Goal: Information Seeking & Learning: Learn about a topic

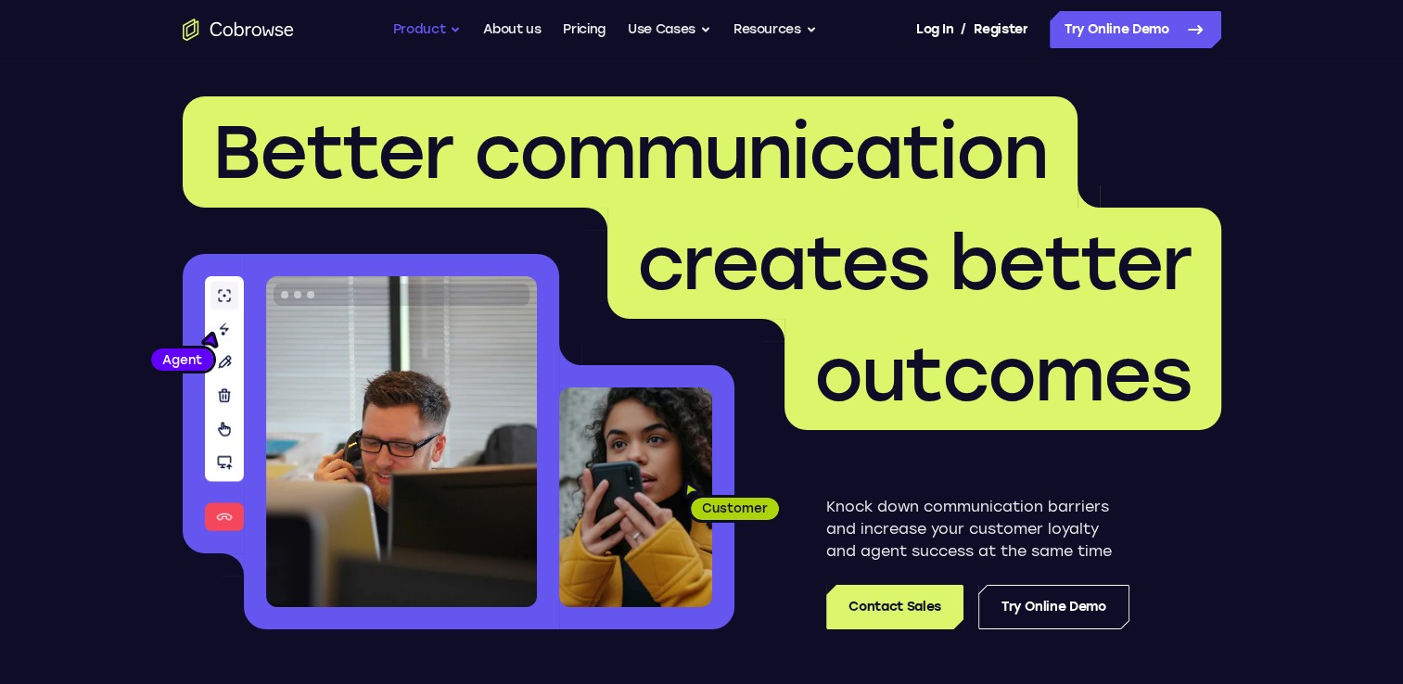
click at [438, 27] on button "Product" at bounding box center [427, 29] width 69 height 37
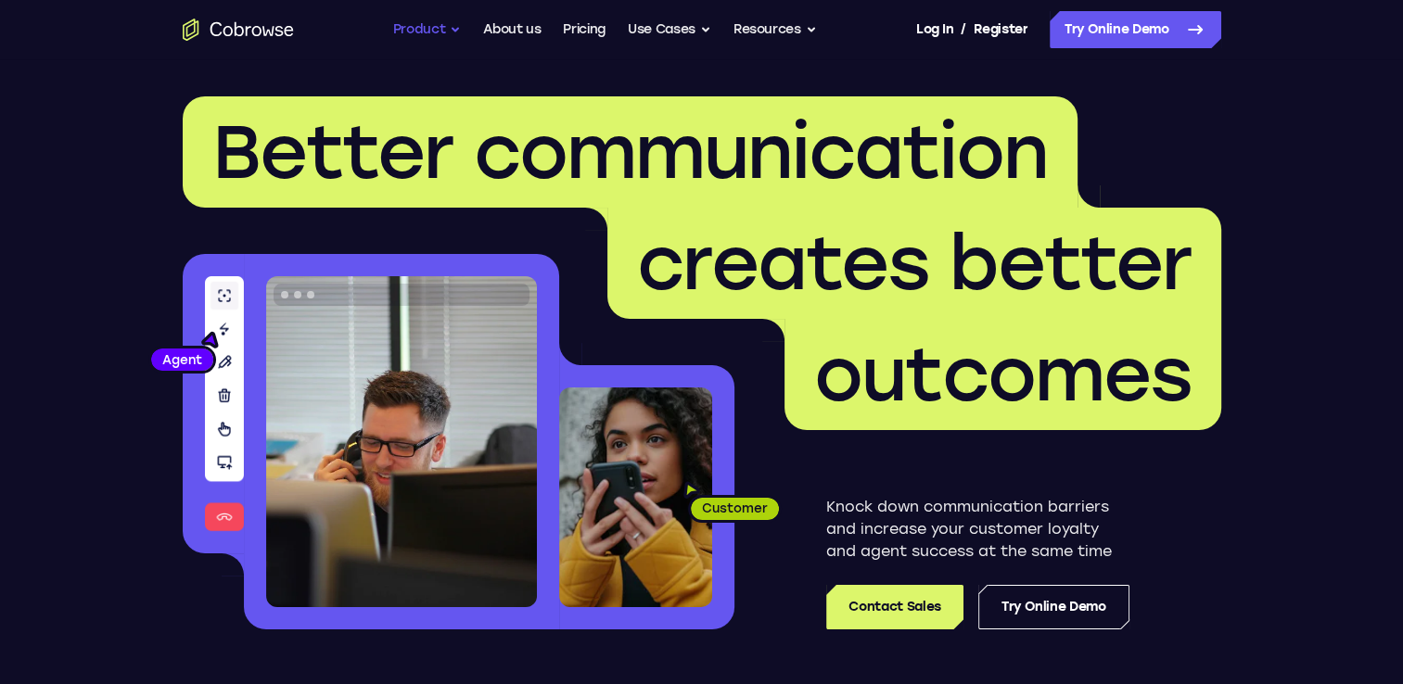
click at [406, 43] on button "Product" at bounding box center [427, 29] width 69 height 37
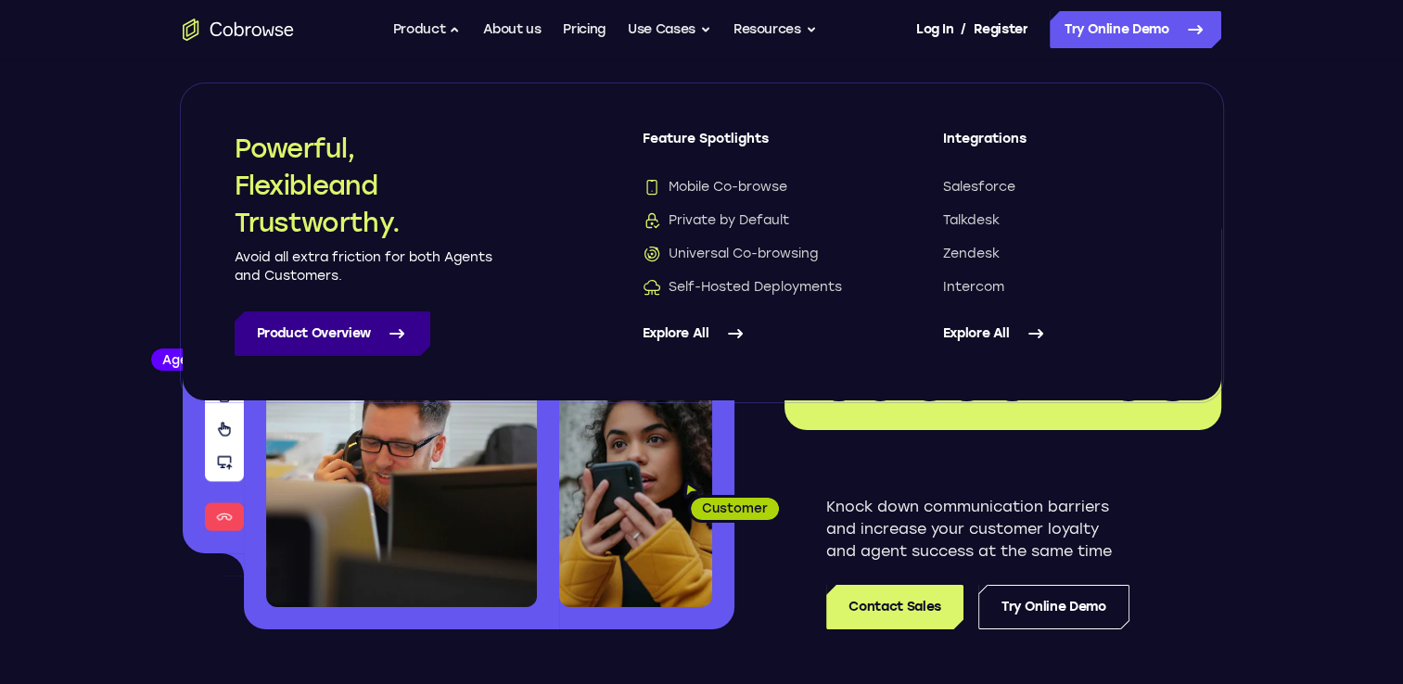
click at [342, 352] on link "Product Overview" at bounding box center [333, 334] width 196 height 45
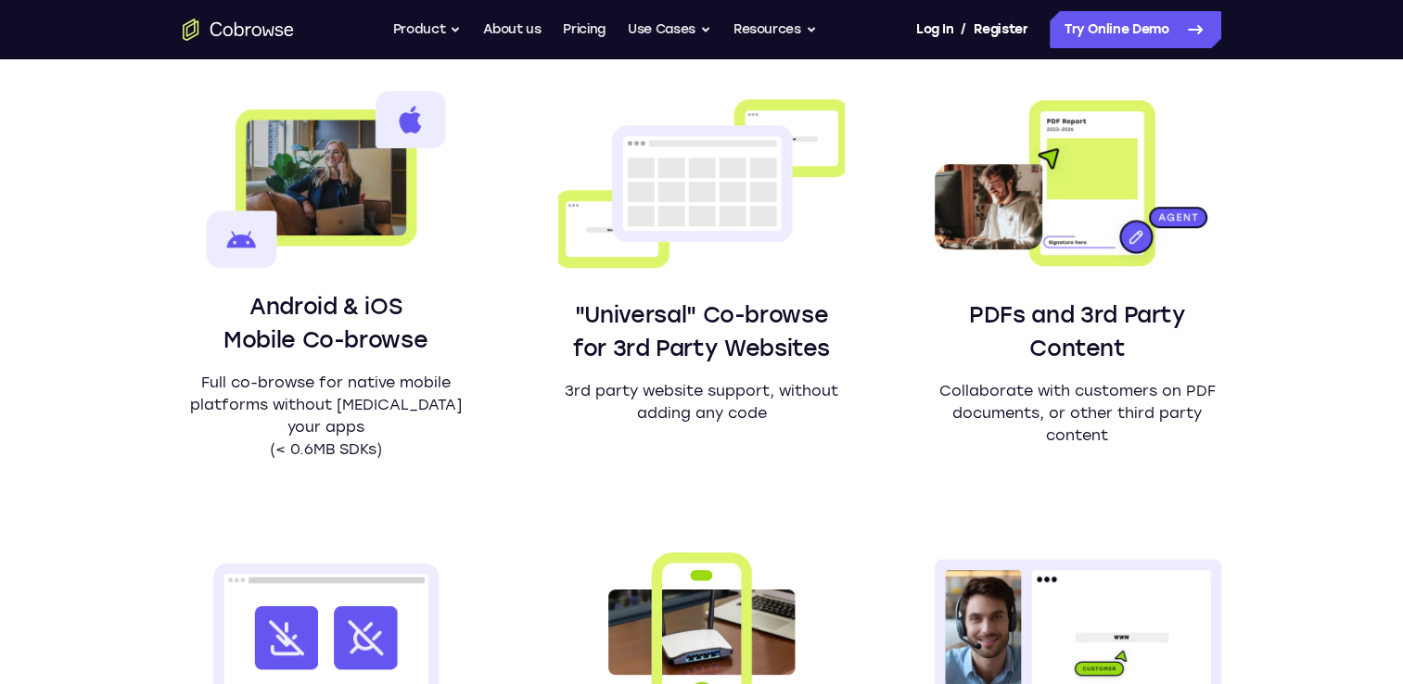
scroll to position [1206, 0]
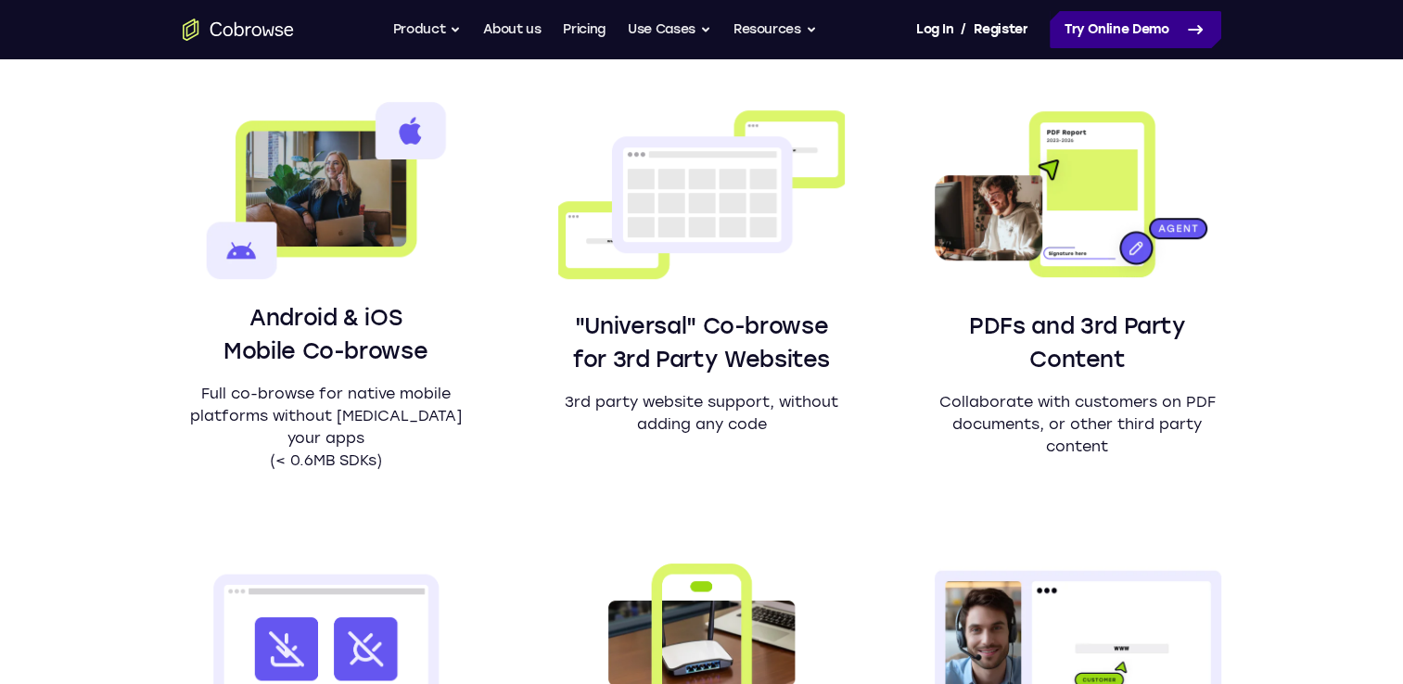
click at [1134, 38] on link "Try Online Demo" at bounding box center [1136, 29] width 172 height 37
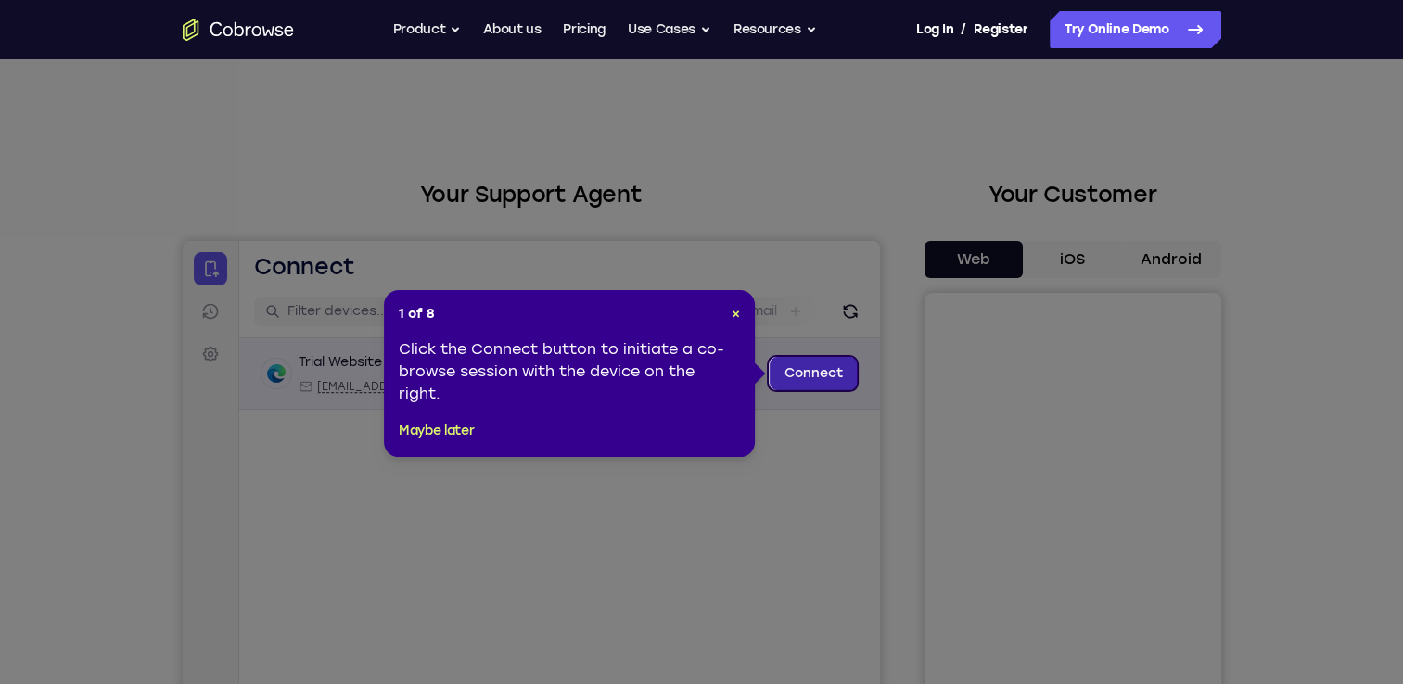
click at [840, 362] on link "Connect" at bounding box center [813, 373] width 88 height 33
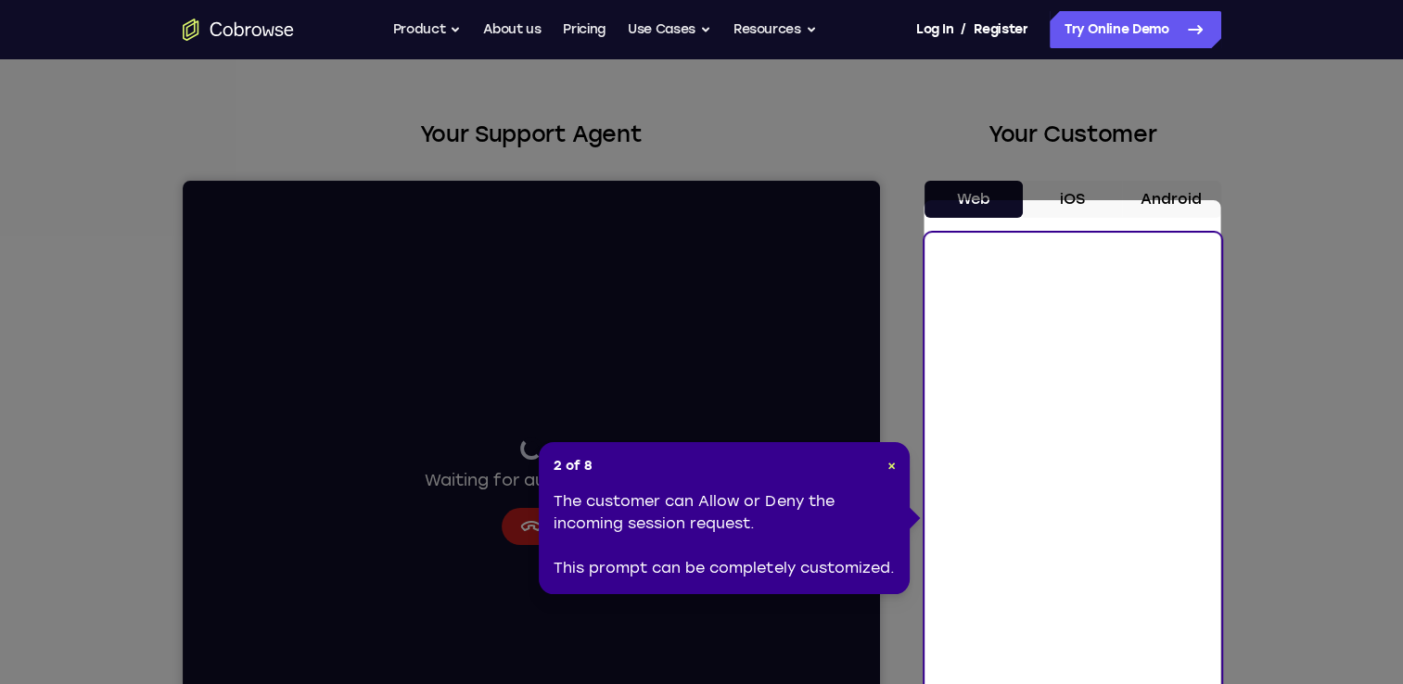
scroll to position [93, 0]
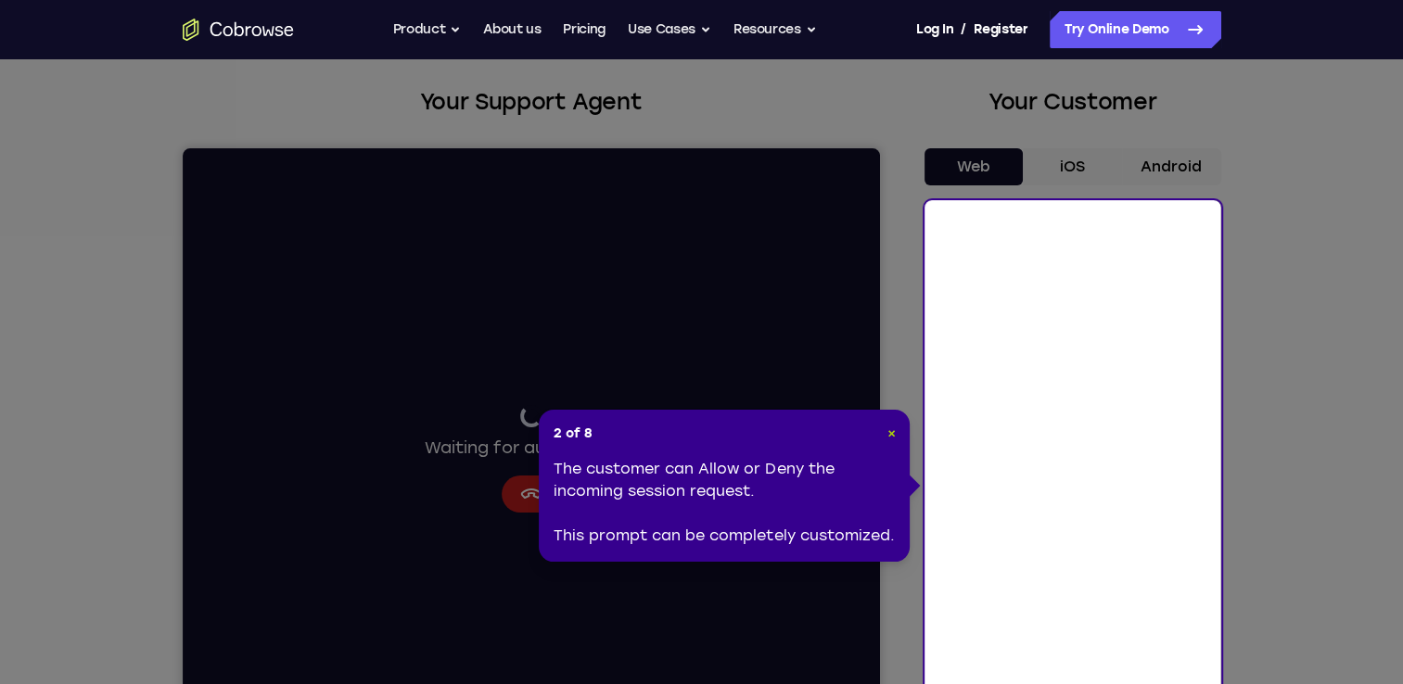
click at [894, 426] on span "×" at bounding box center [891, 434] width 8 height 16
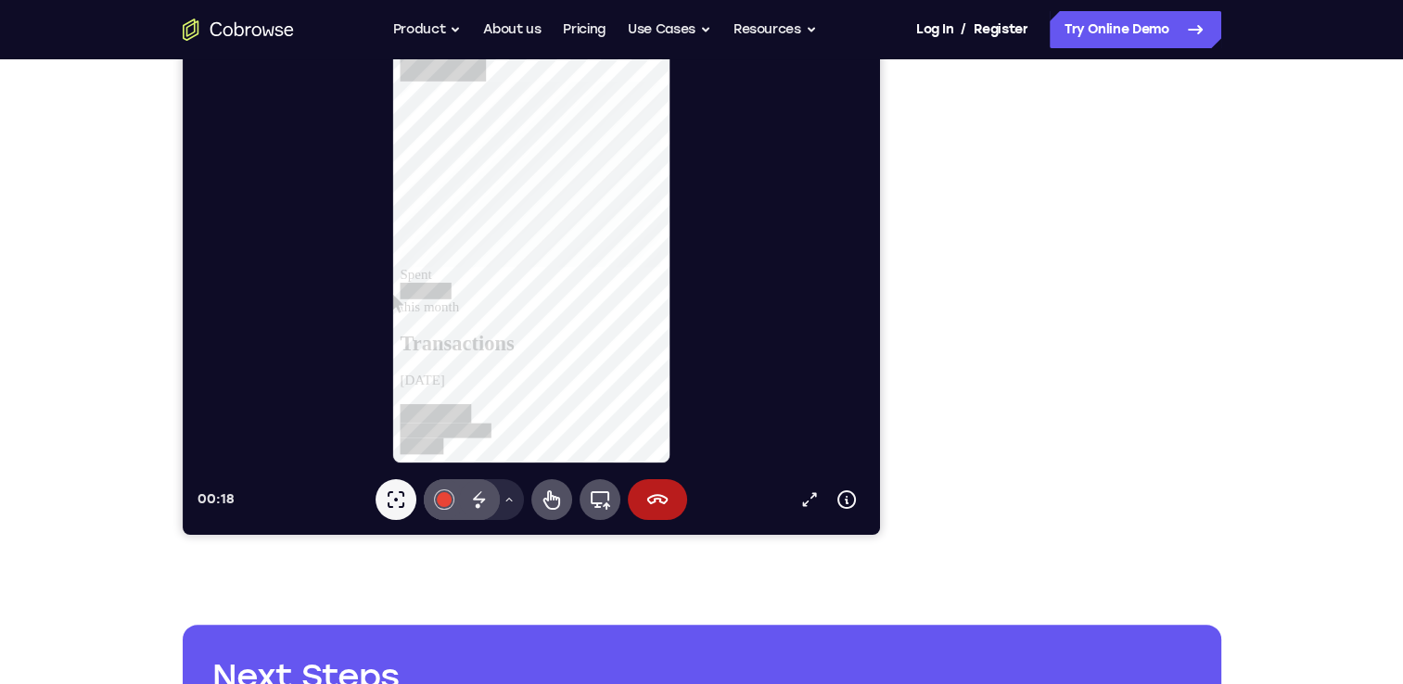
scroll to position [371, 0]
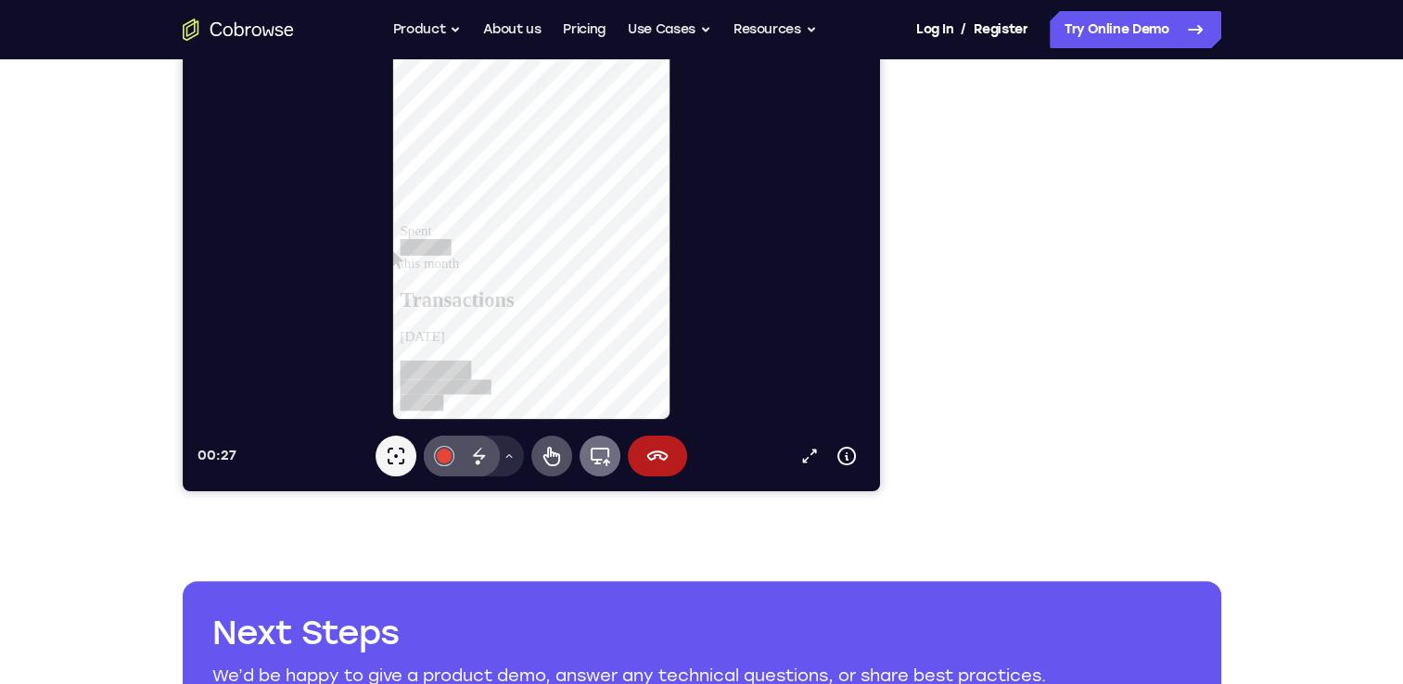
click at [595, 463] on icon at bounding box center [599, 457] width 19 height 19
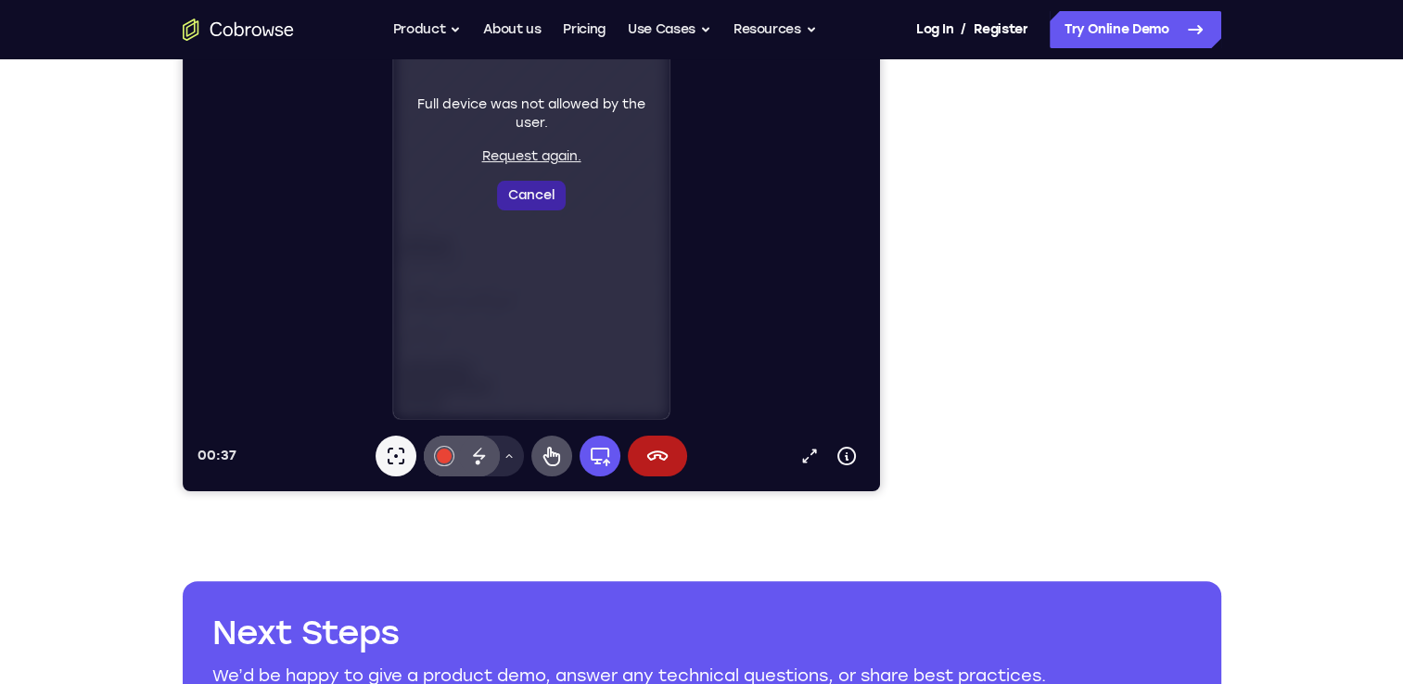
click at [529, 199] on button "Cancel" at bounding box center [530, 196] width 69 height 30
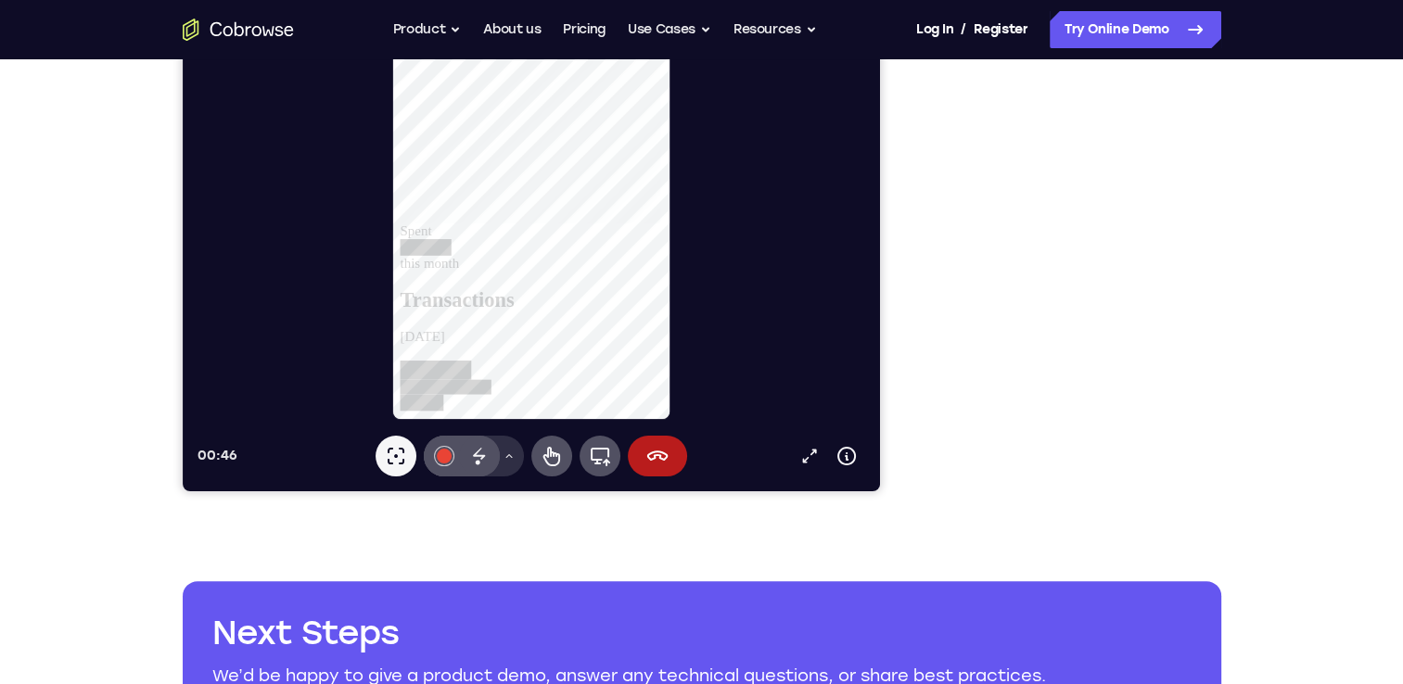
click at [505, 463] on button "Drawing tools menu" at bounding box center [508, 456] width 30 height 41
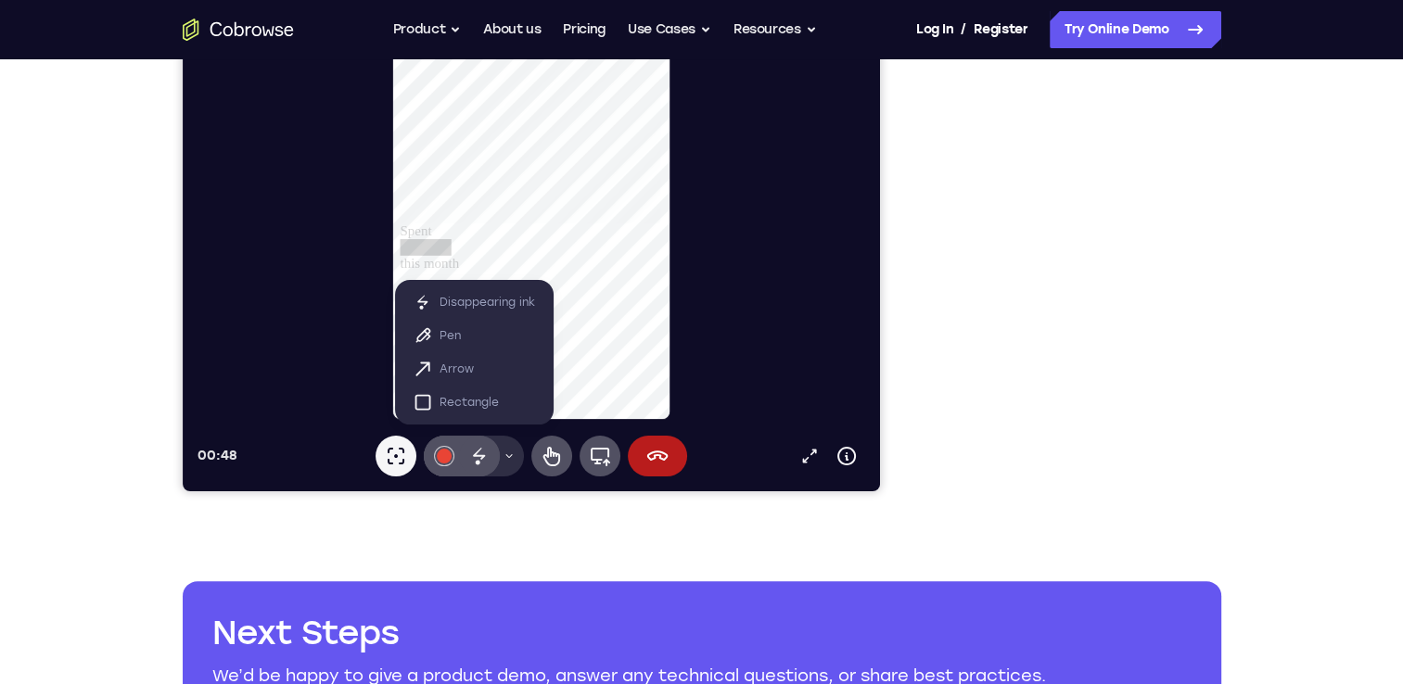
click at [505, 463] on button "Drawing tools menu" at bounding box center [508, 456] width 30 height 41
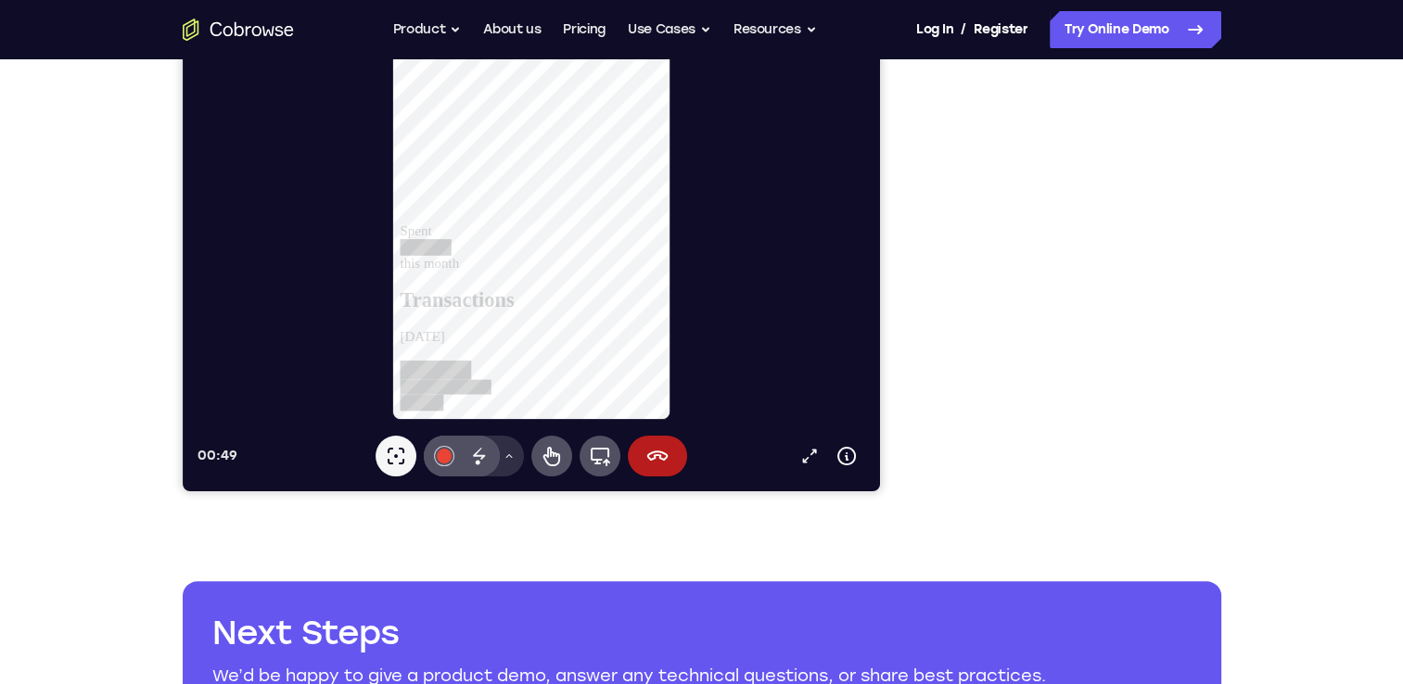
click at [505, 463] on button "Drawing tools menu" at bounding box center [508, 456] width 30 height 41
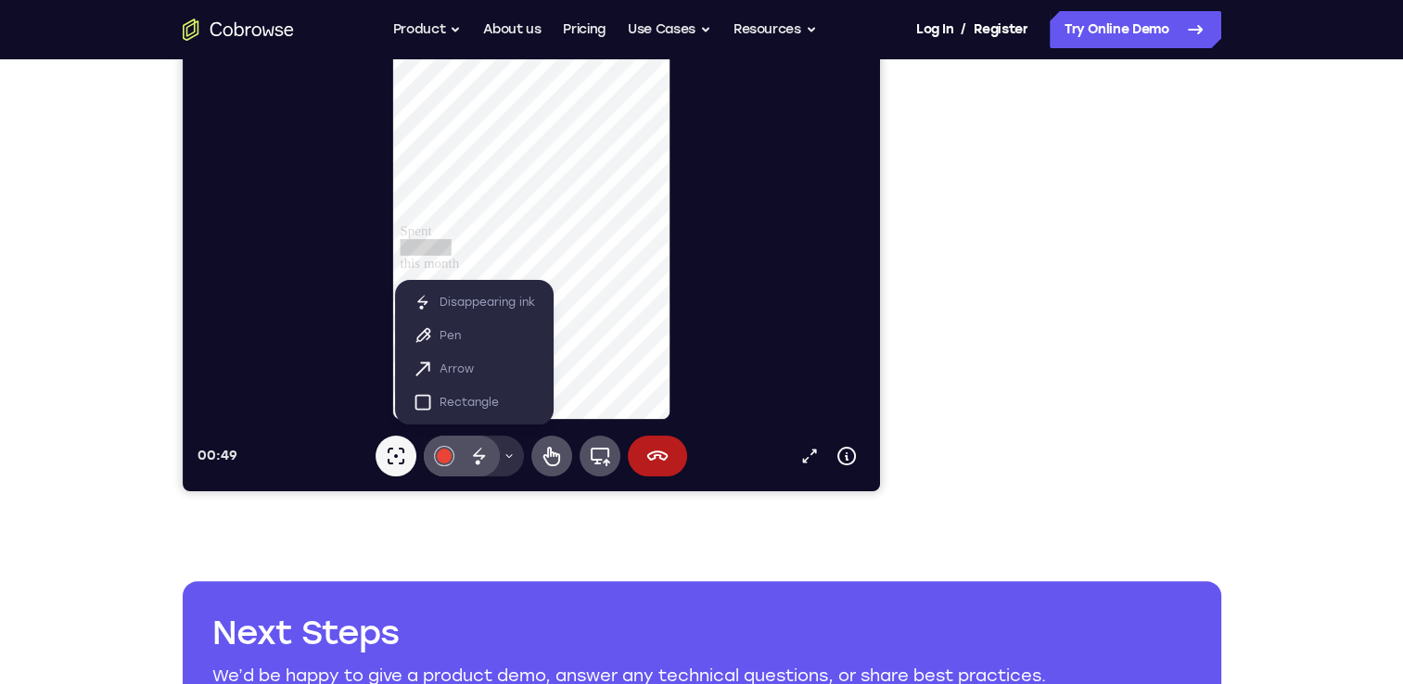
click at [505, 463] on button "Drawing tools menu" at bounding box center [508, 456] width 30 height 41
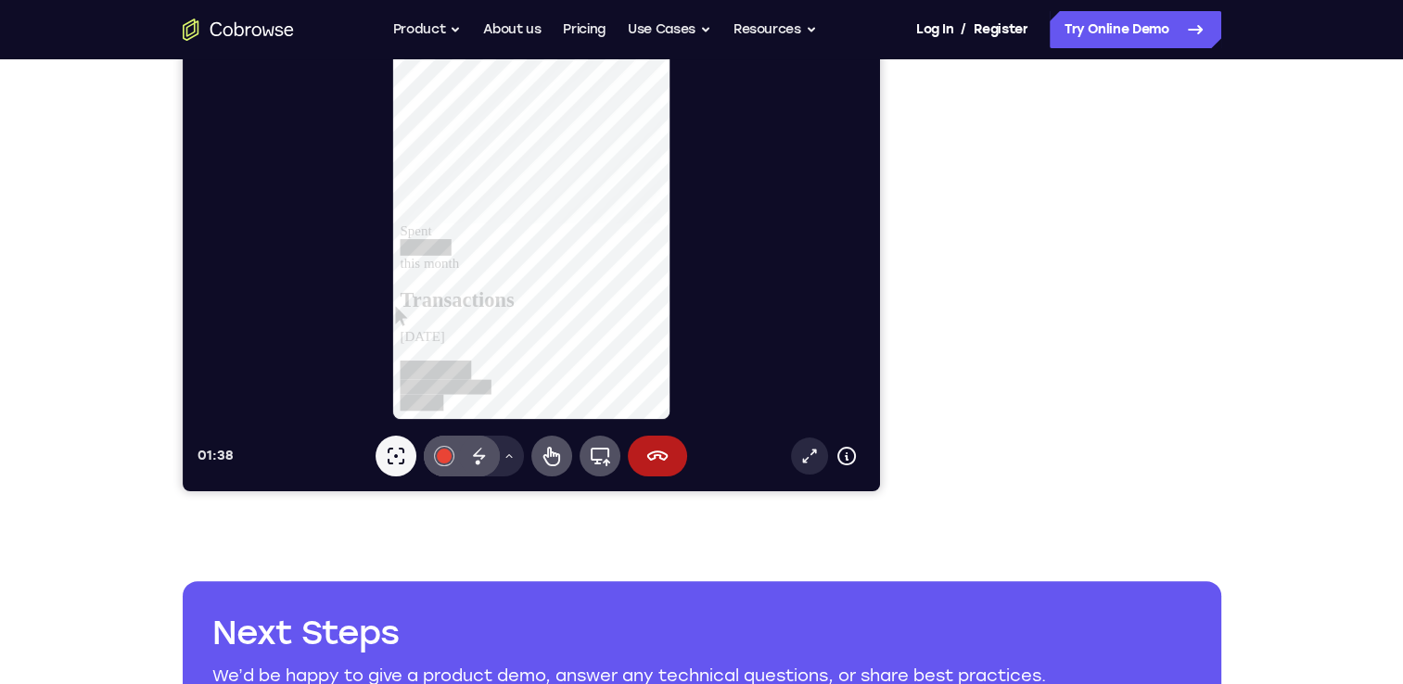
click at [812, 456] on icon at bounding box center [808, 456] width 19 height 19
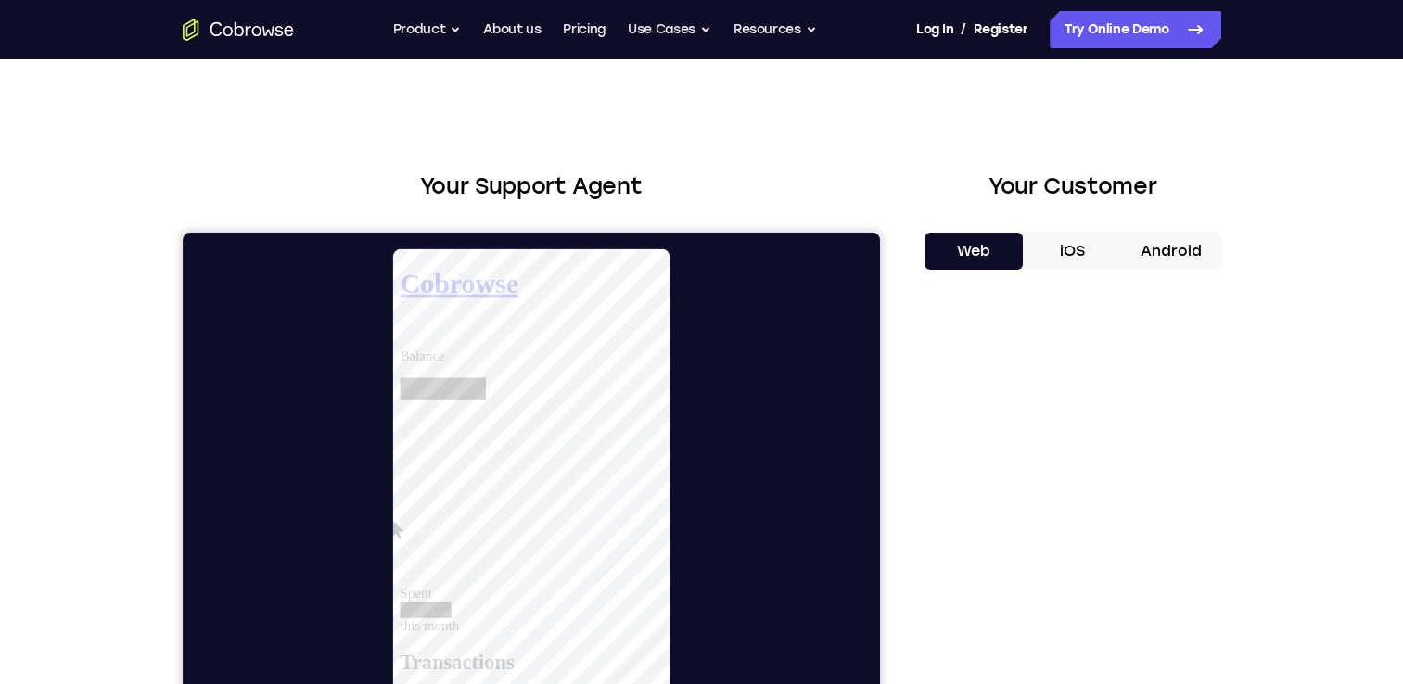
scroll to position [0, 0]
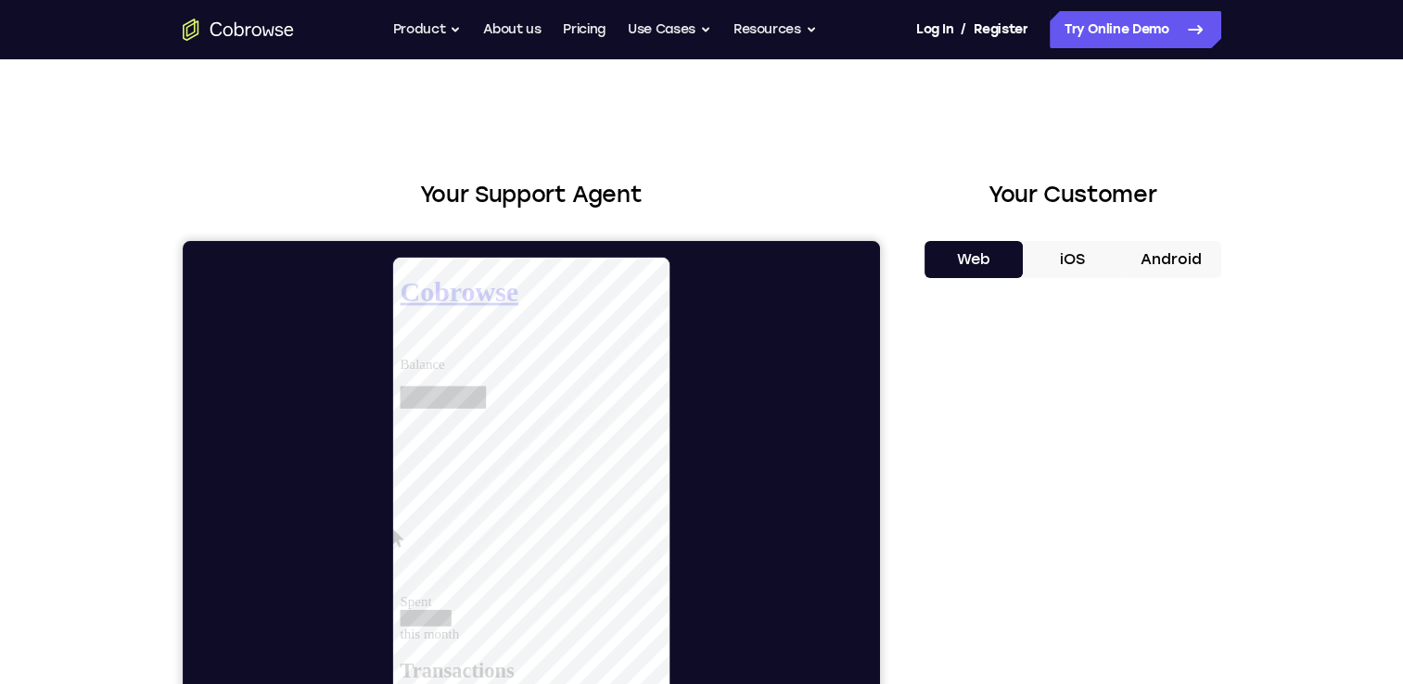
click at [263, 34] on icon "Go to the home page" at bounding box center [268, 30] width 12 height 9
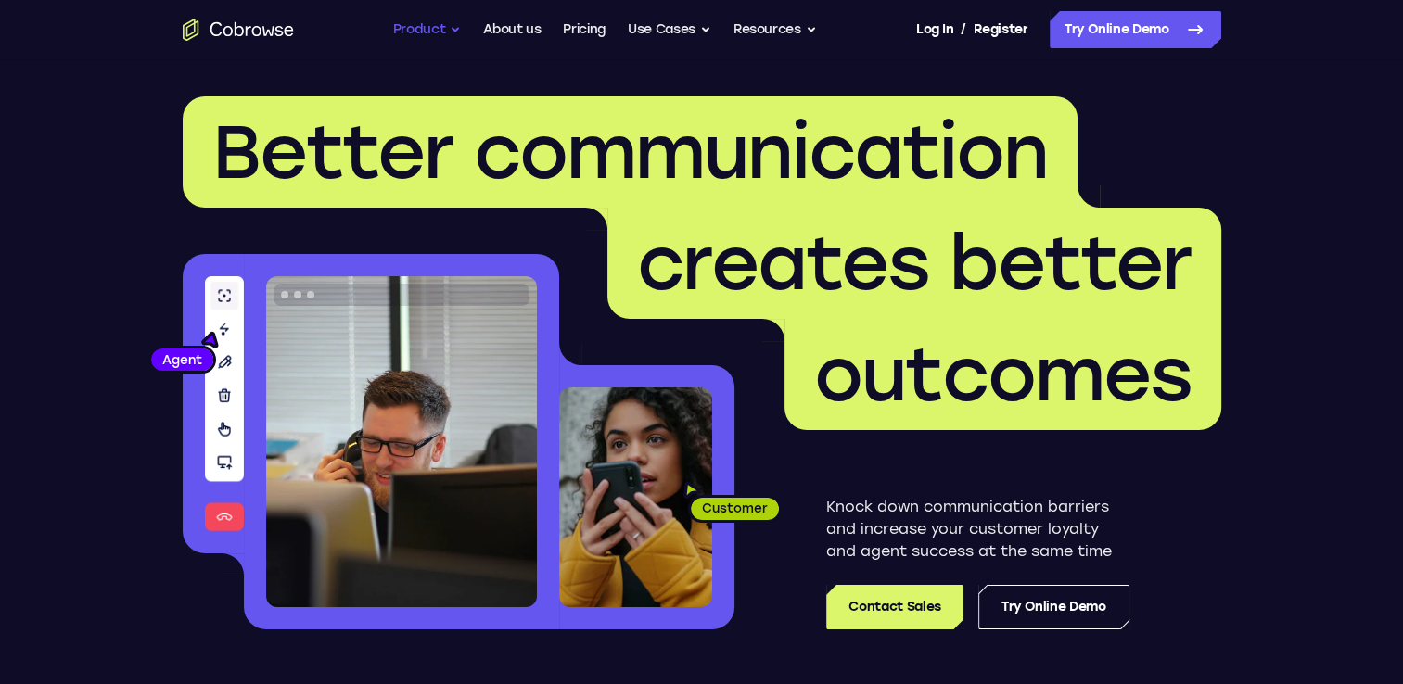
click at [418, 29] on button "Product" at bounding box center [427, 29] width 69 height 37
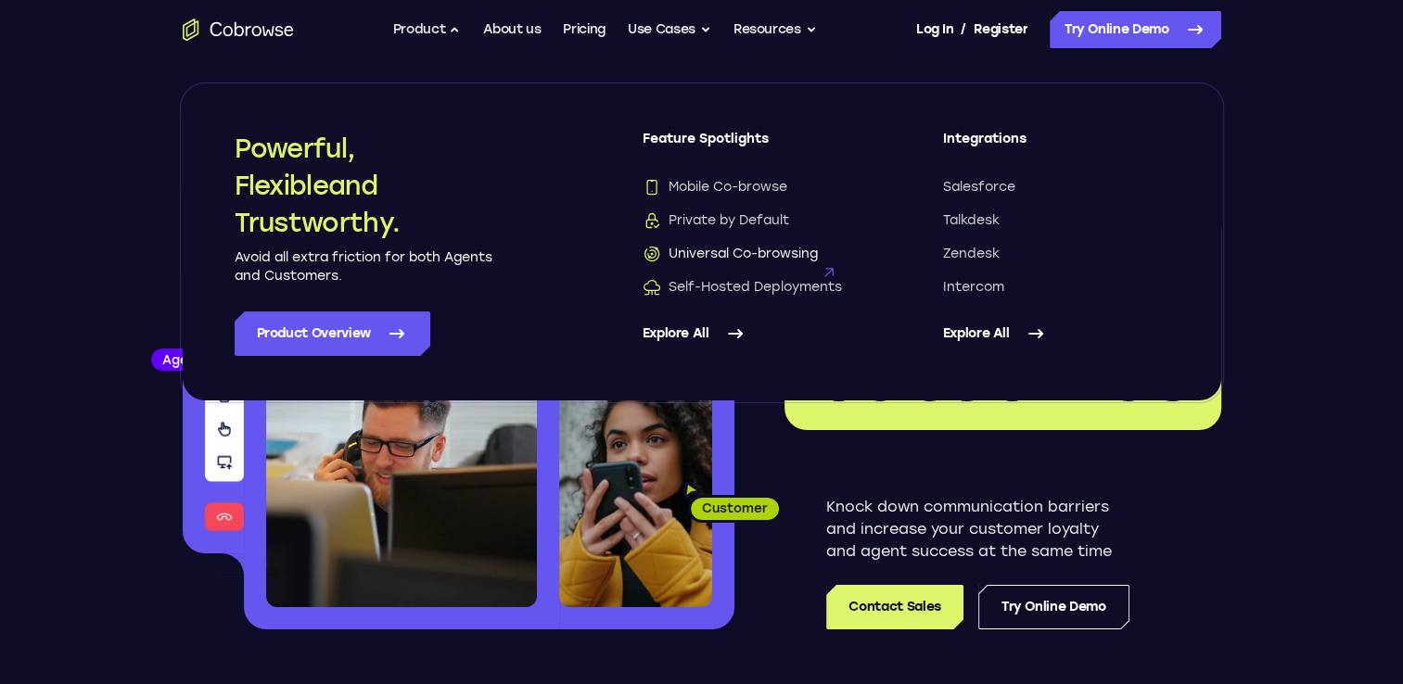
click at [783, 250] on span "Universal Co-browsing" at bounding box center [730, 254] width 175 height 19
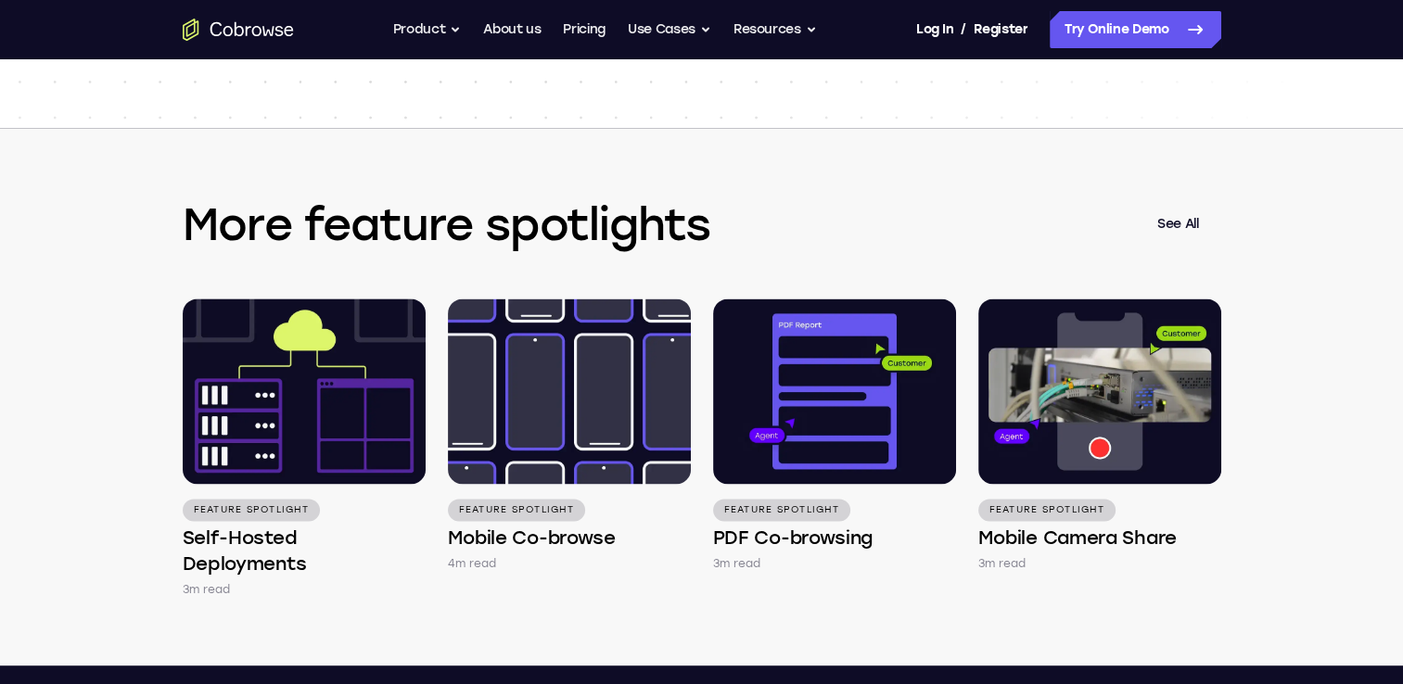
scroll to position [2597, 0]
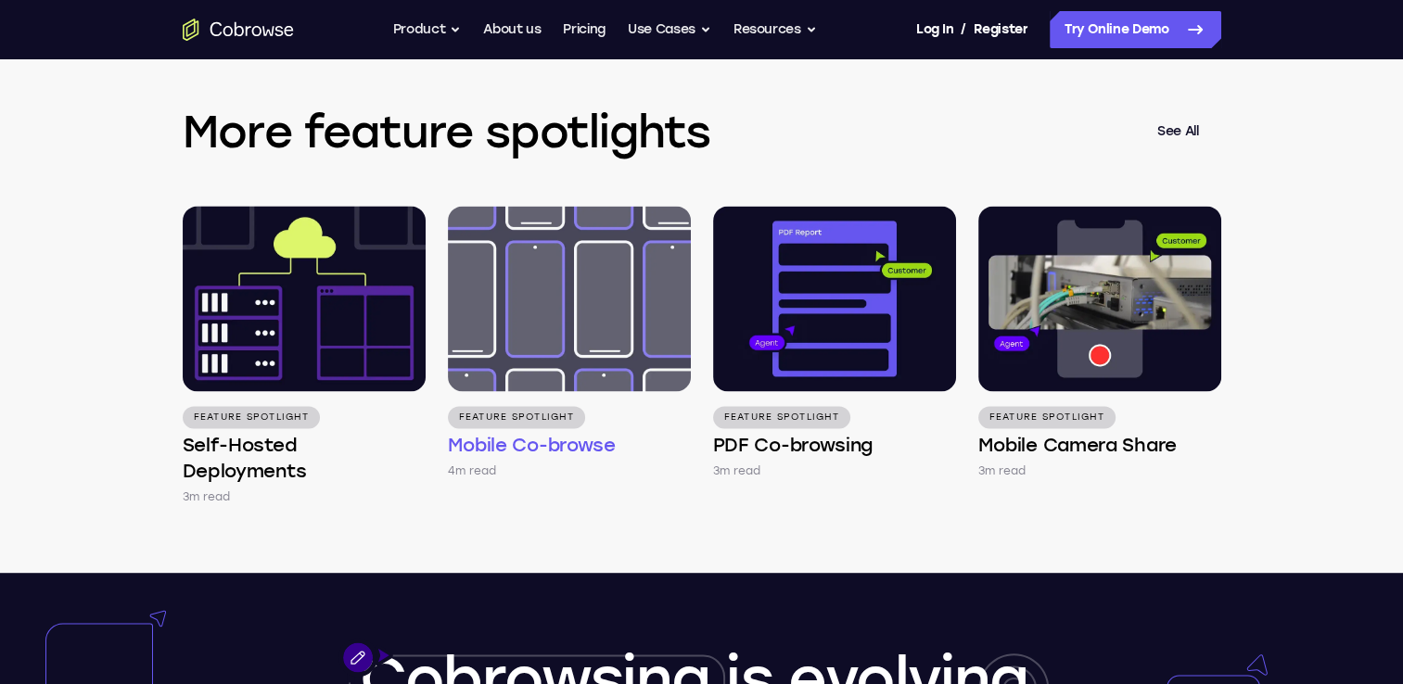
click at [569, 360] on img at bounding box center [569, 298] width 243 height 185
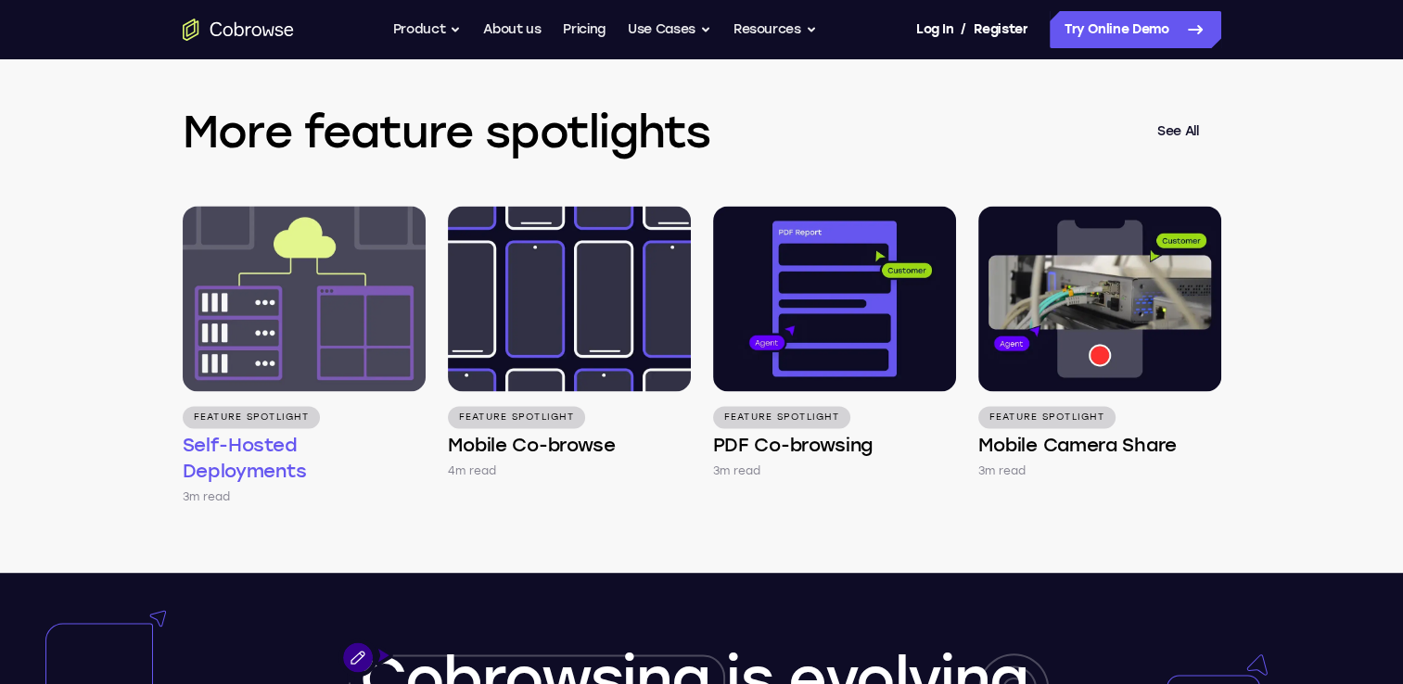
click at [335, 365] on img at bounding box center [304, 298] width 243 height 185
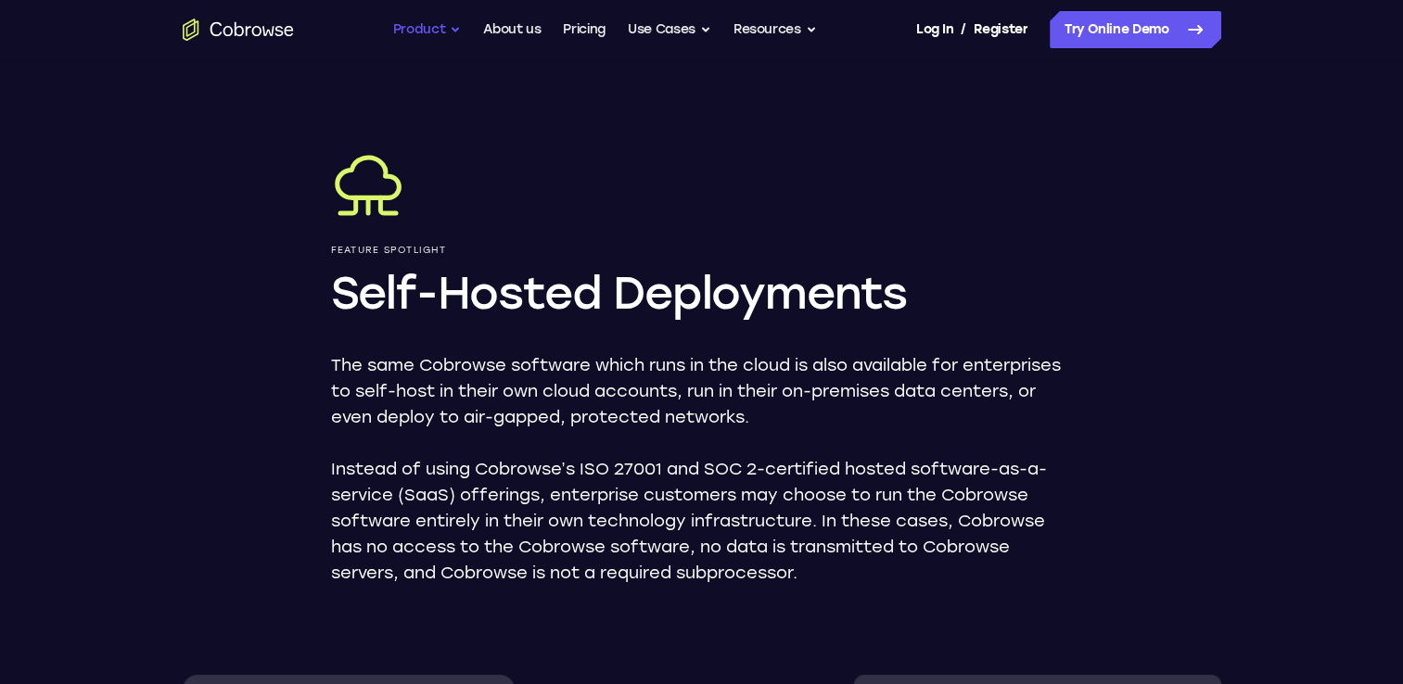
click at [427, 22] on button "Product" at bounding box center [427, 29] width 69 height 37
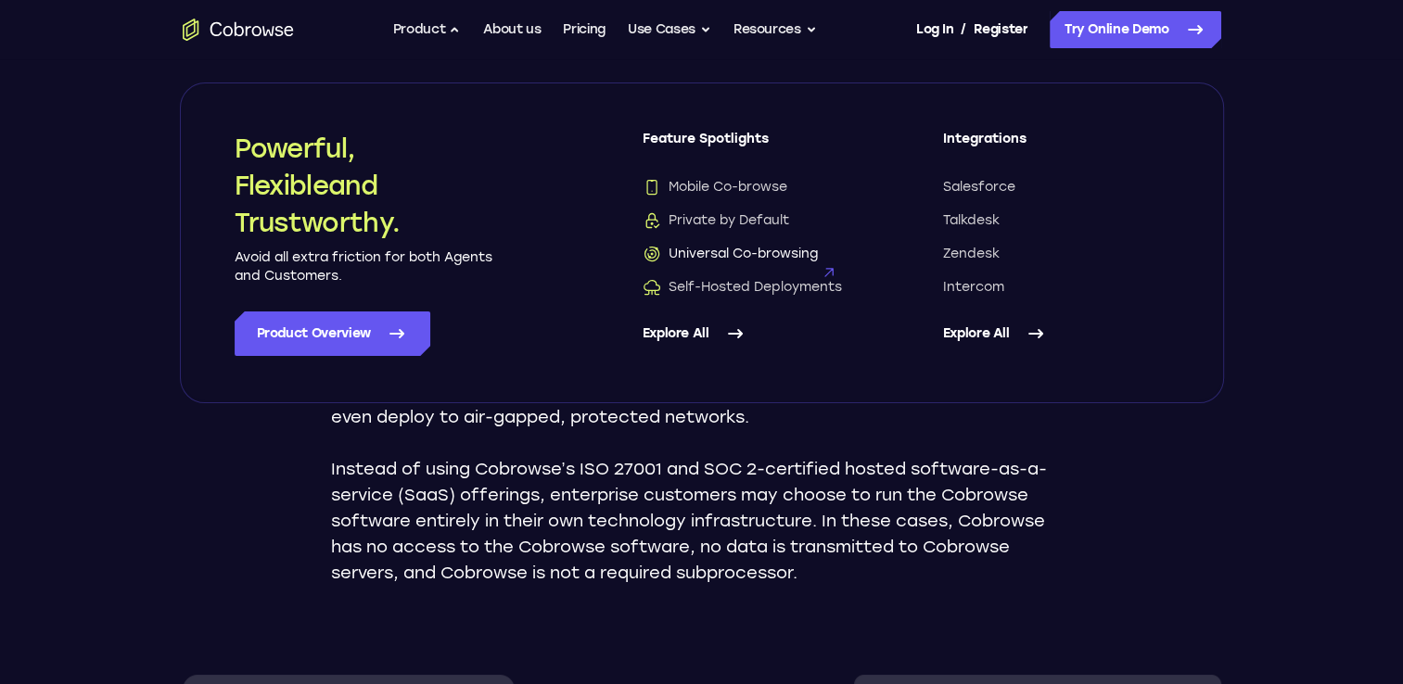
click at [774, 250] on span "Universal Co-browsing" at bounding box center [730, 254] width 175 height 19
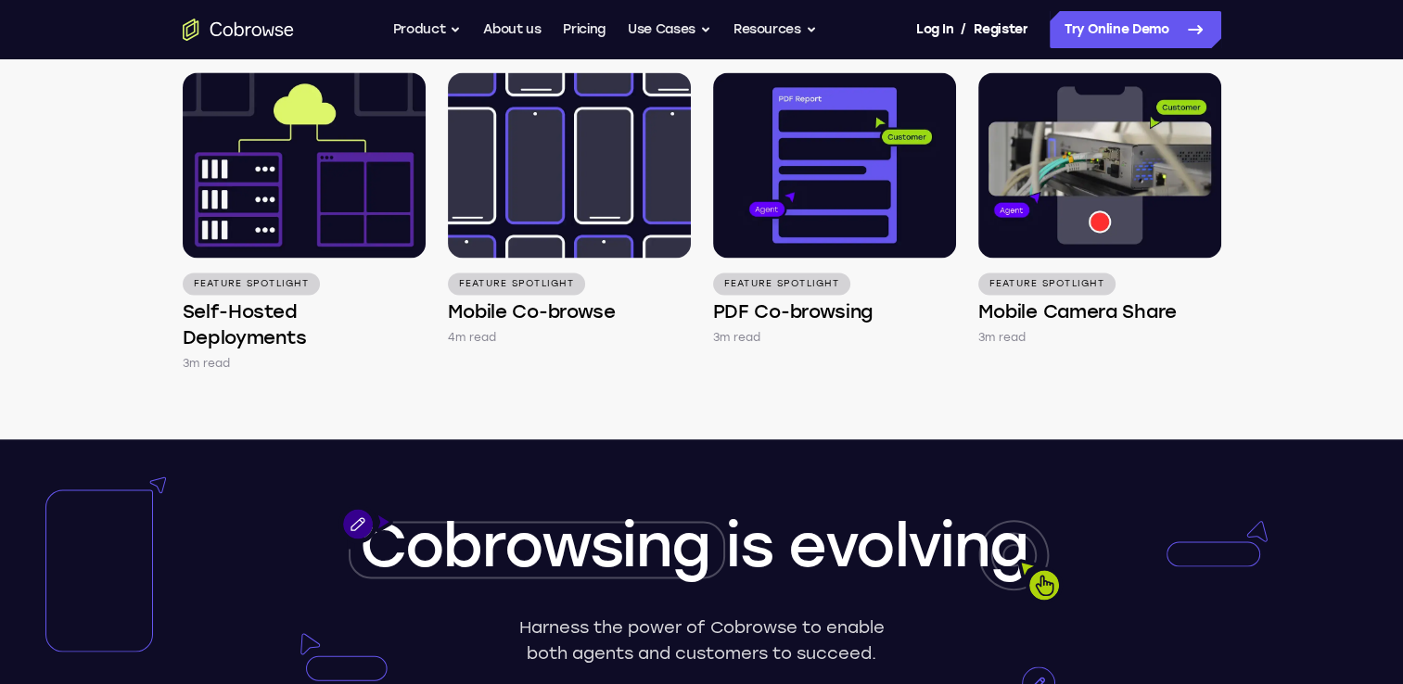
scroll to position [2875, 0]
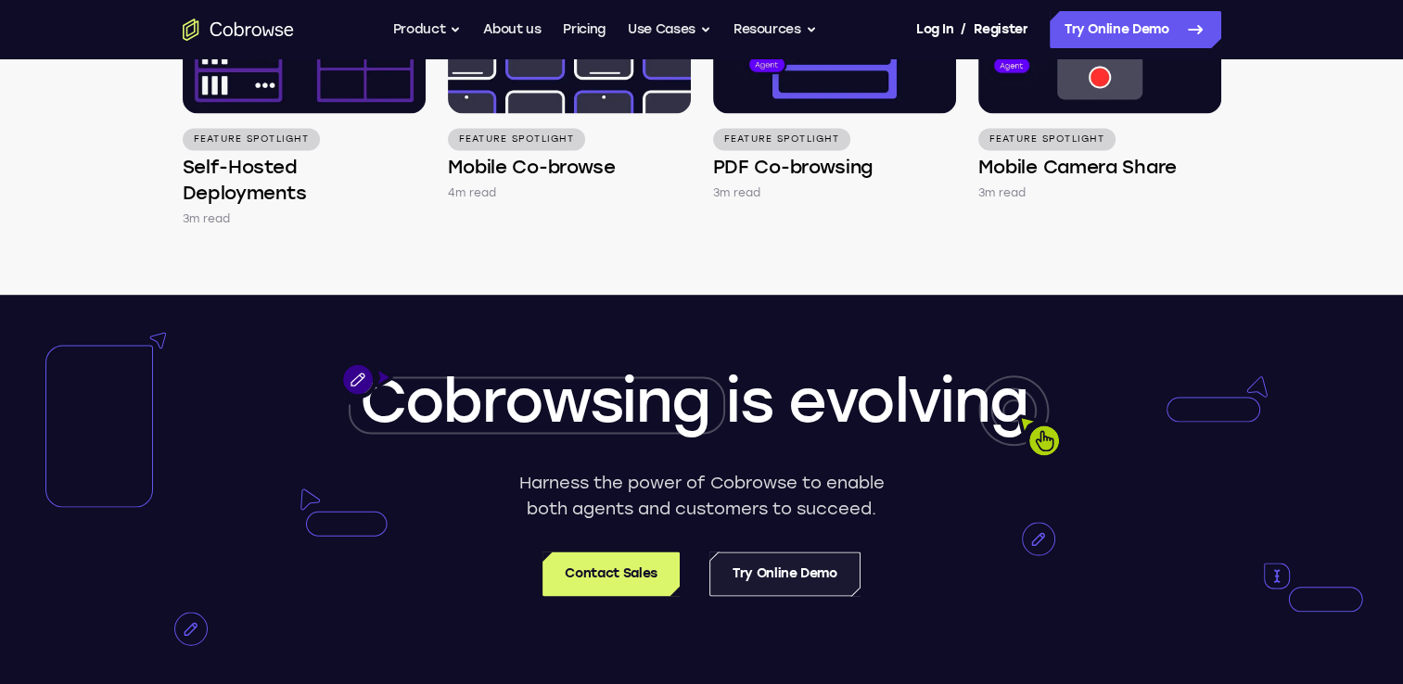
click at [833, 573] on link "Try Online Demo" at bounding box center [785, 574] width 151 height 45
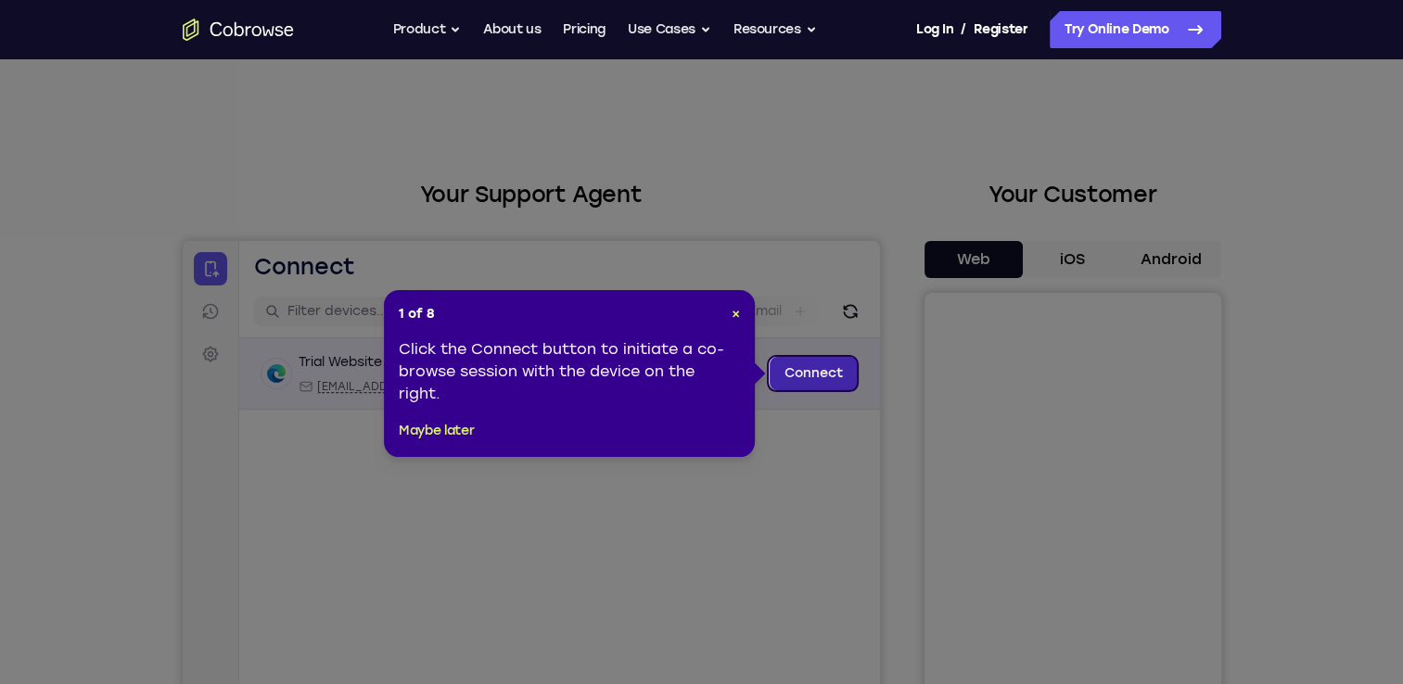
click at [818, 372] on link "Connect" at bounding box center [813, 373] width 88 height 33
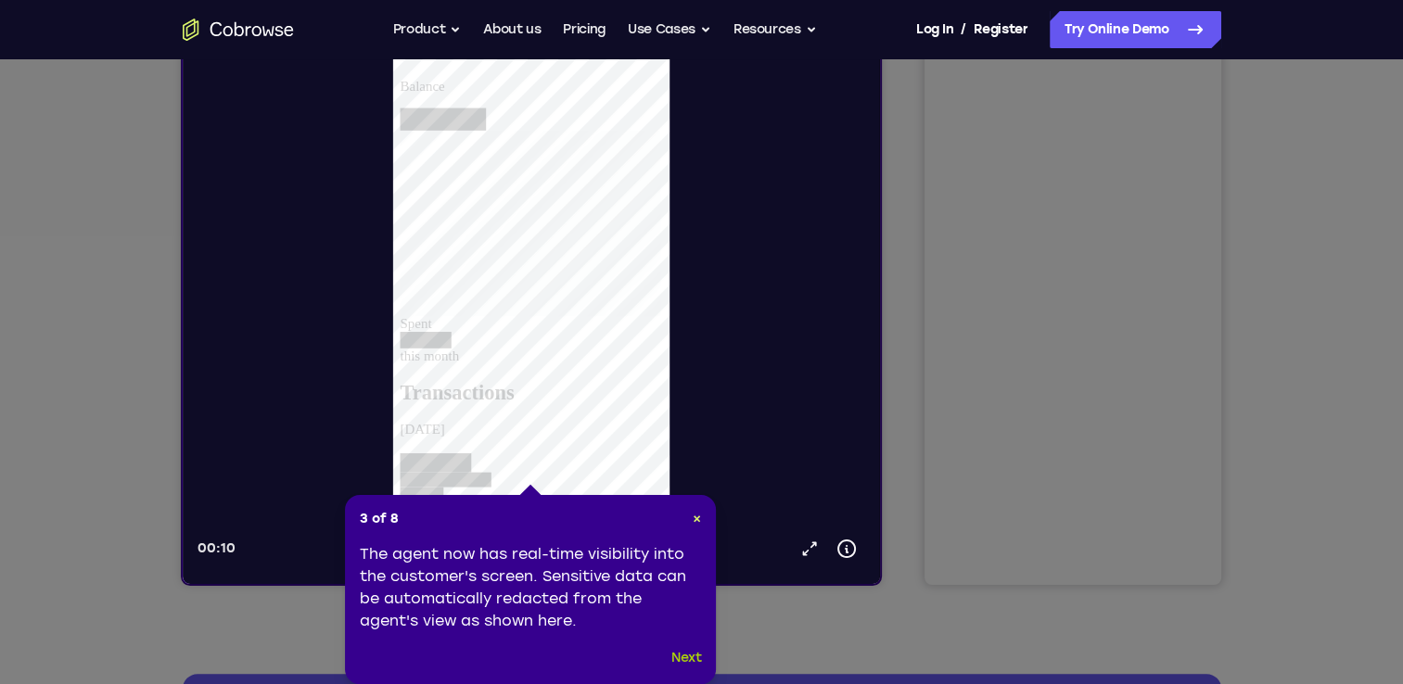
click at [692, 664] on button "Next" at bounding box center [686, 658] width 31 height 22
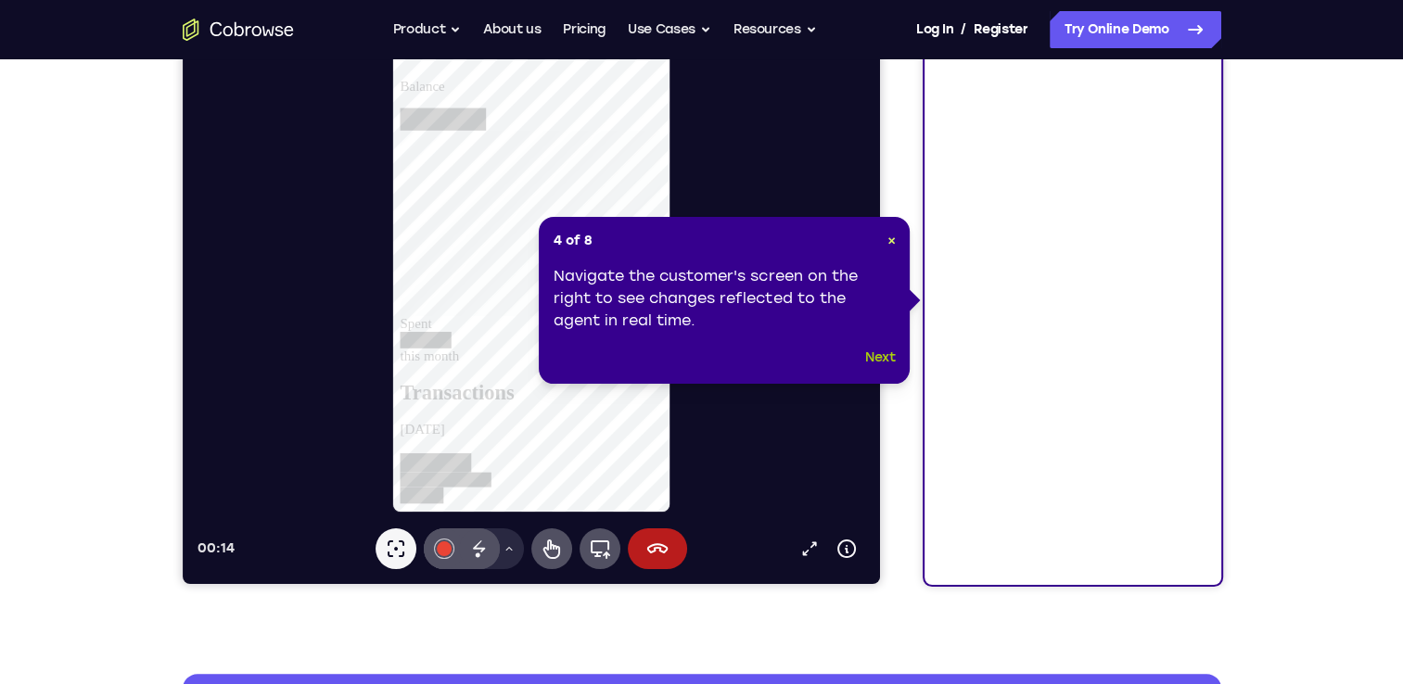
click at [880, 356] on button "Next" at bounding box center [880, 358] width 31 height 22
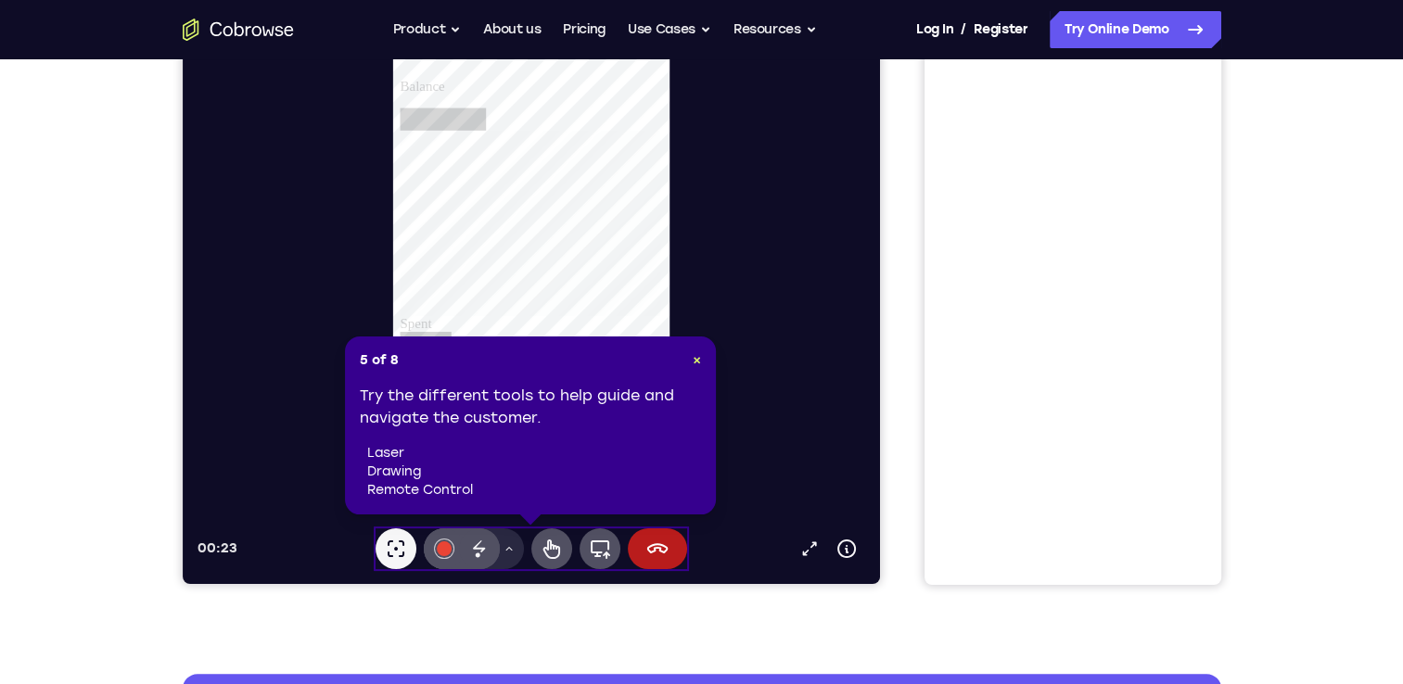
click at [621, 466] on li "drawing" at bounding box center [534, 472] width 334 height 19
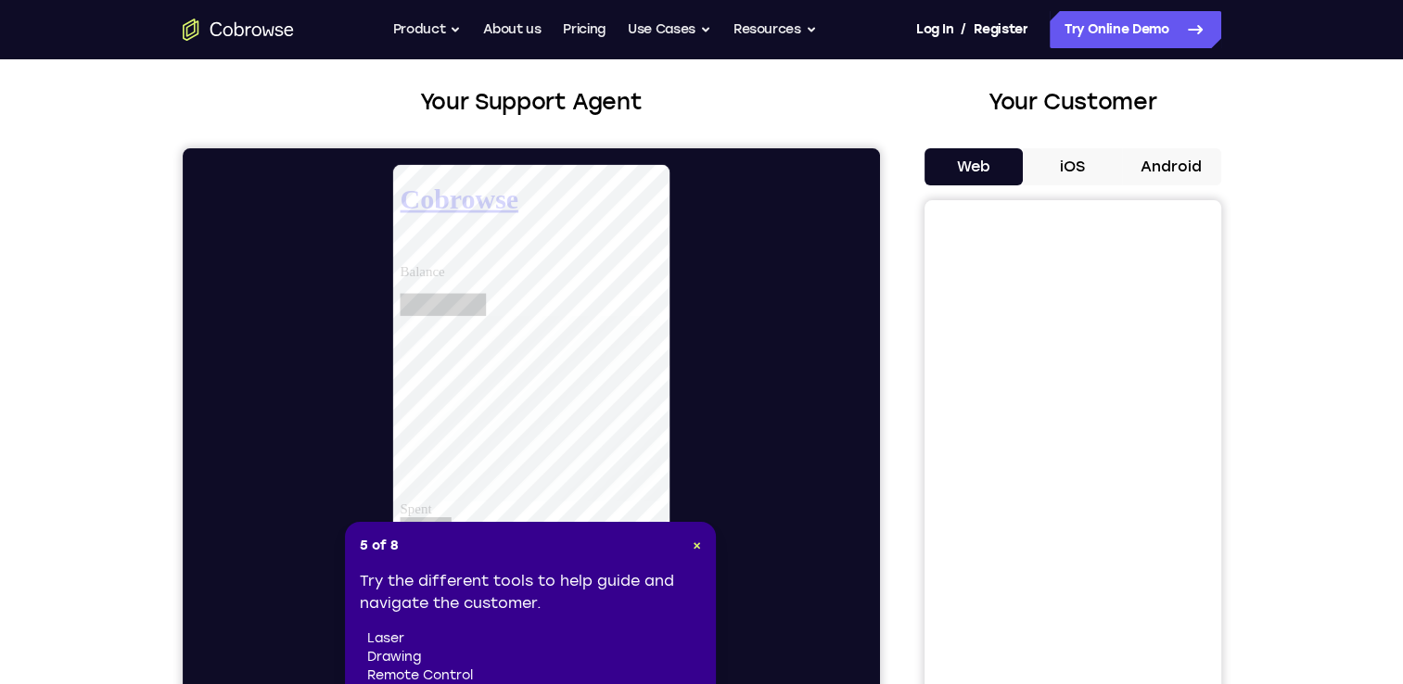
scroll to position [278, 0]
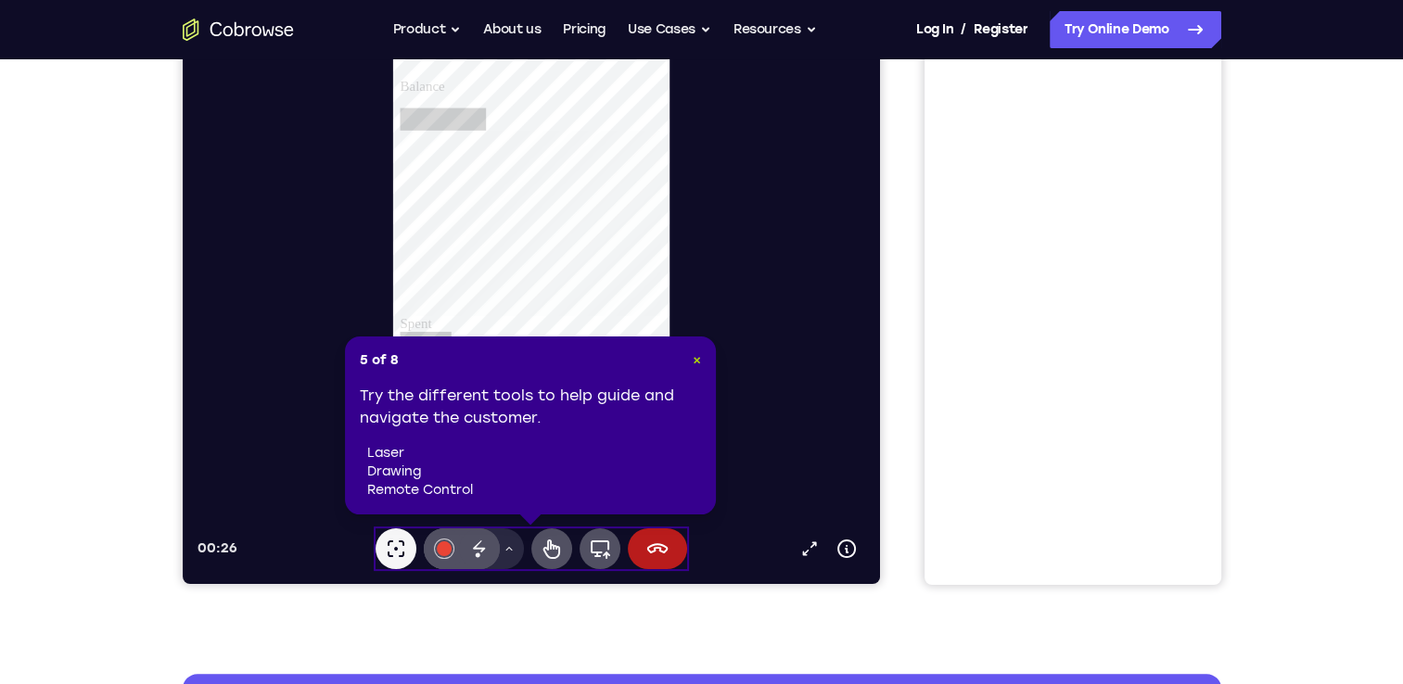
click at [697, 361] on span "×" at bounding box center [697, 360] width 8 height 16
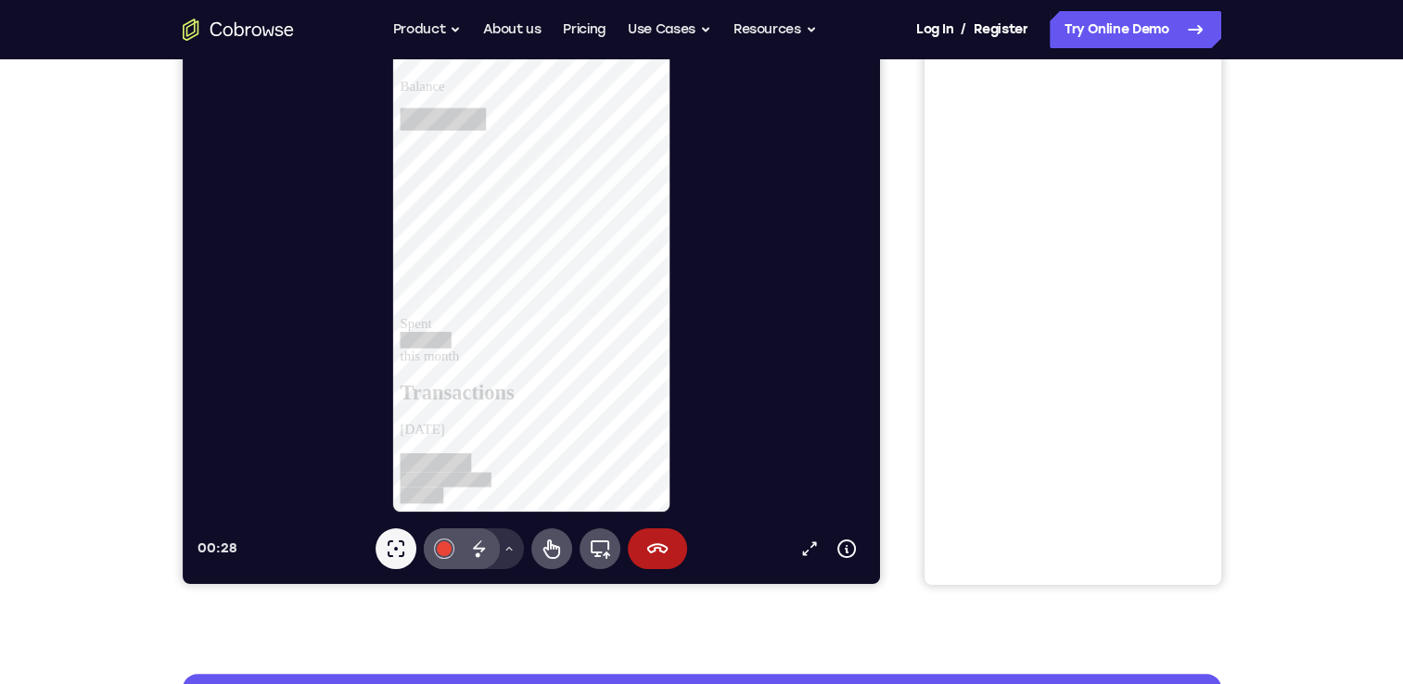
click at [514, 548] on button "Drawing tools menu" at bounding box center [508, 549] width 30 height 41
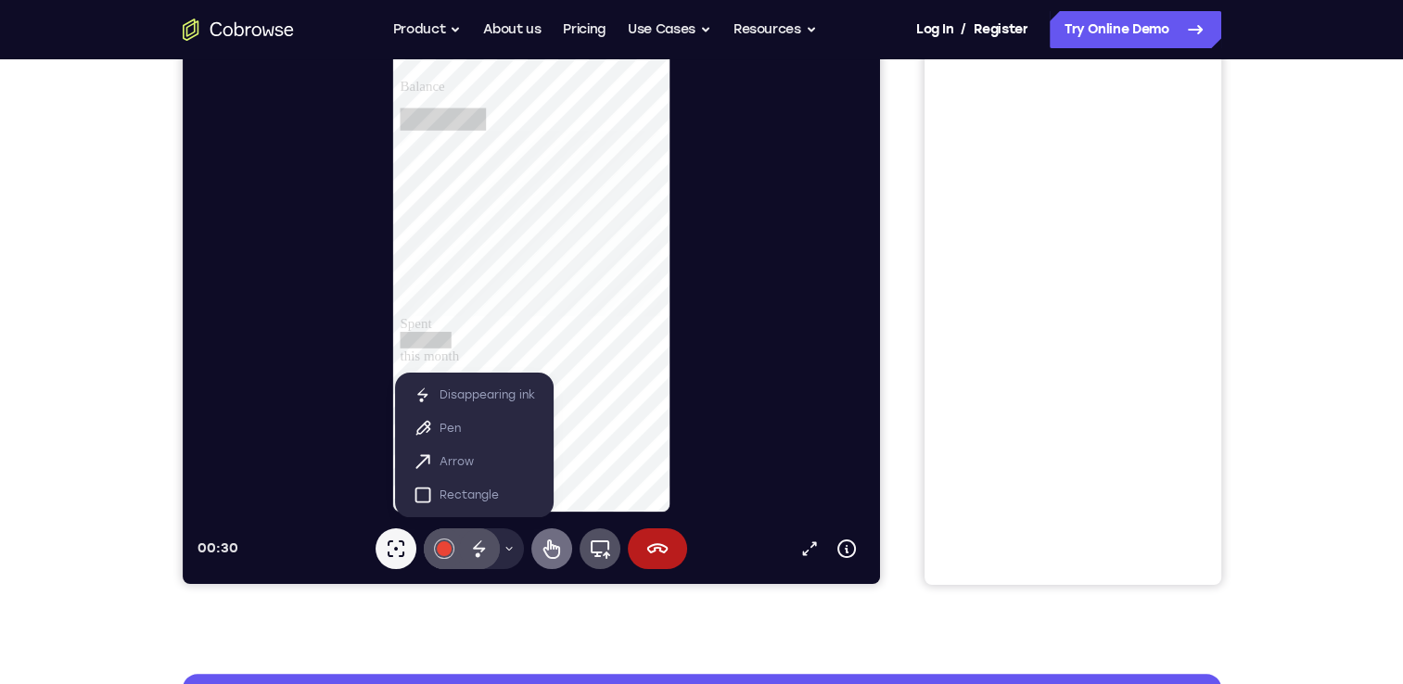
click at [556, 555] on icon at bounding box center [551, 549] width 22 height 22
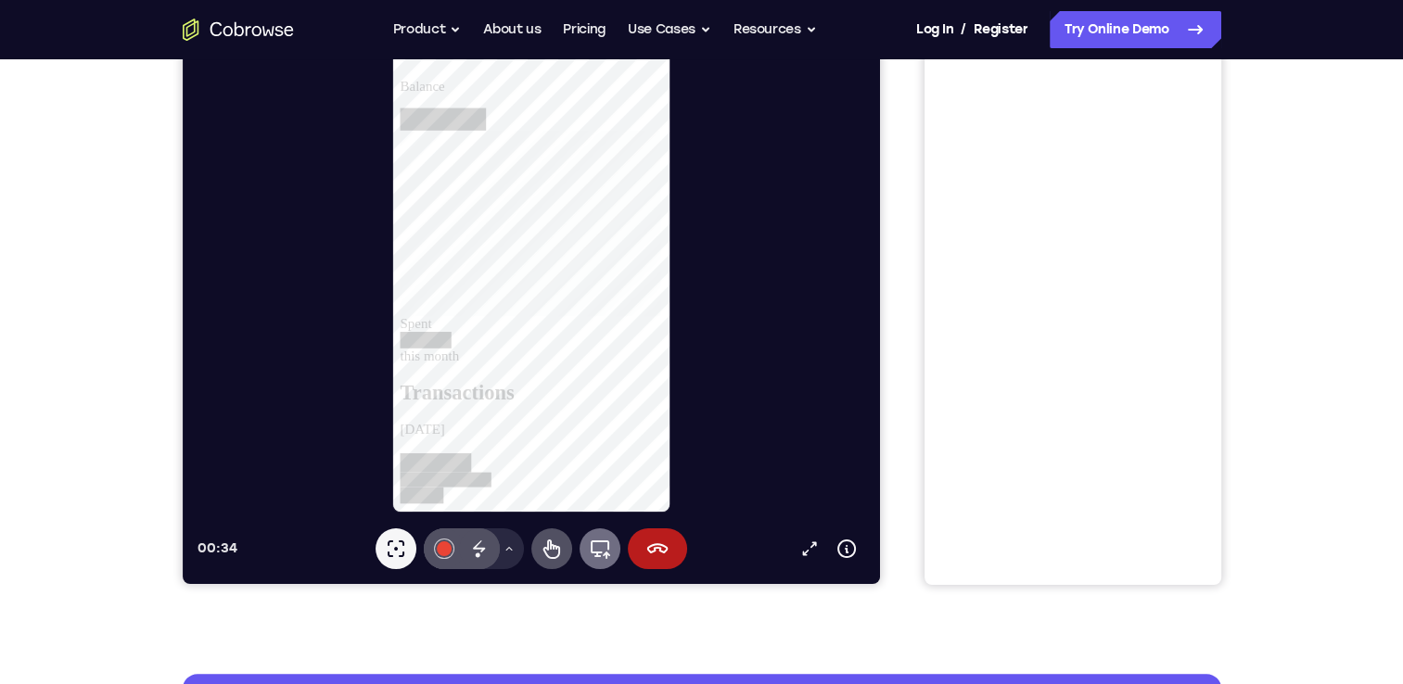
click at [591, 550] on icon at bounding box center [599, 550] width 19 height 19
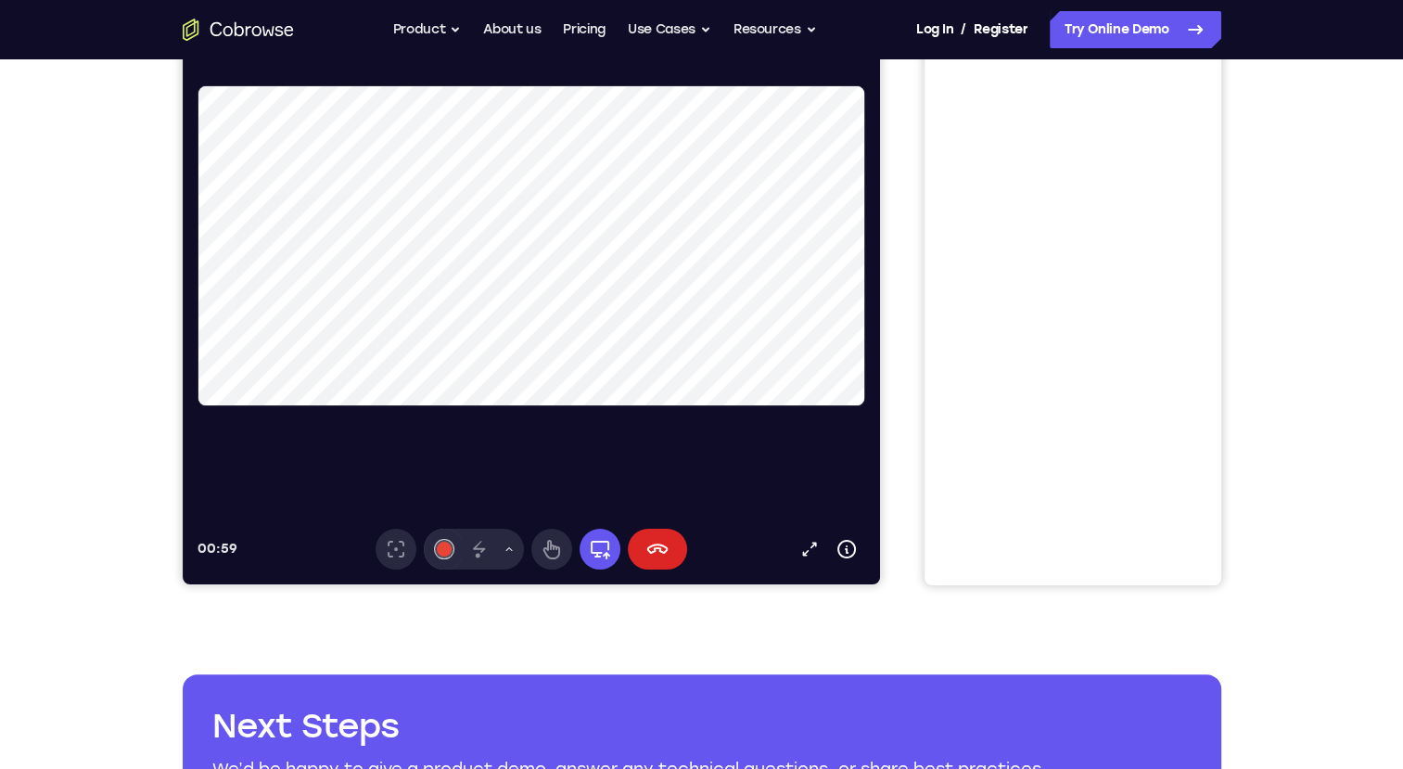
click at [651, 550] on icon at bounding box center [657, 549] width 22 height 22
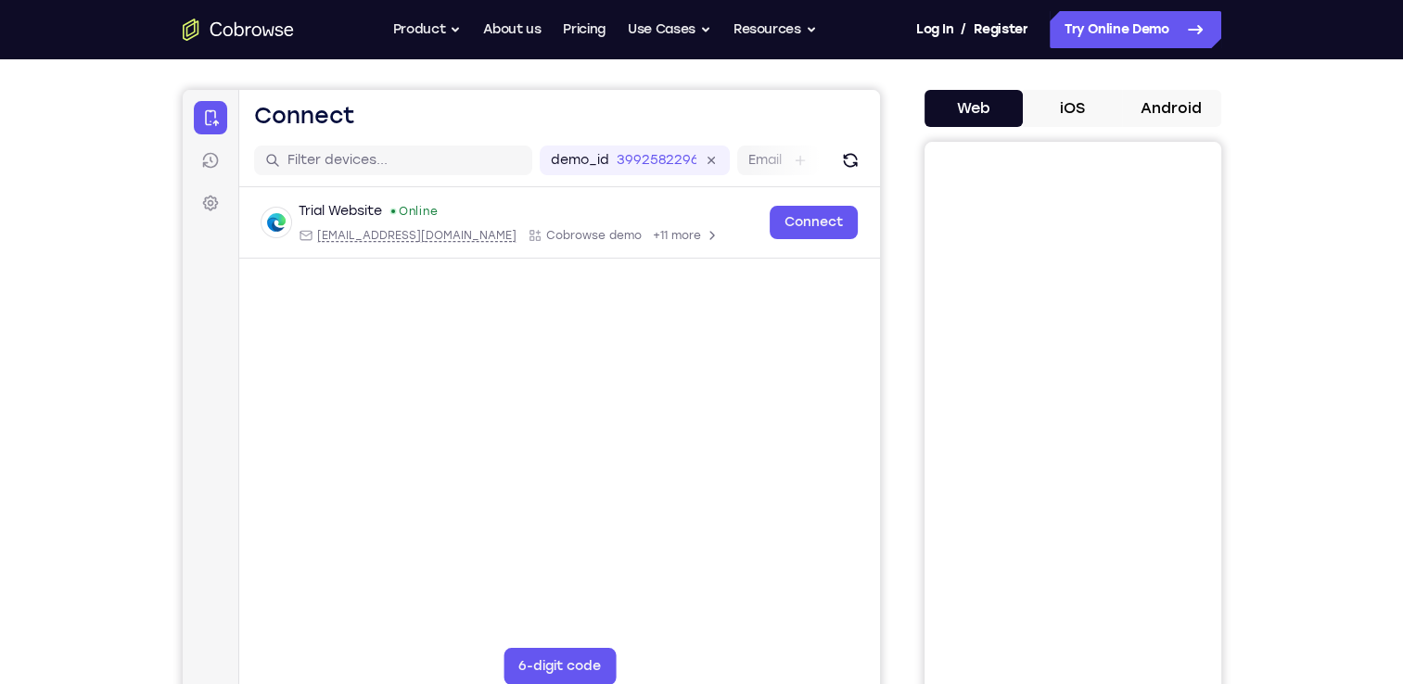
scroll to position [0, 0]
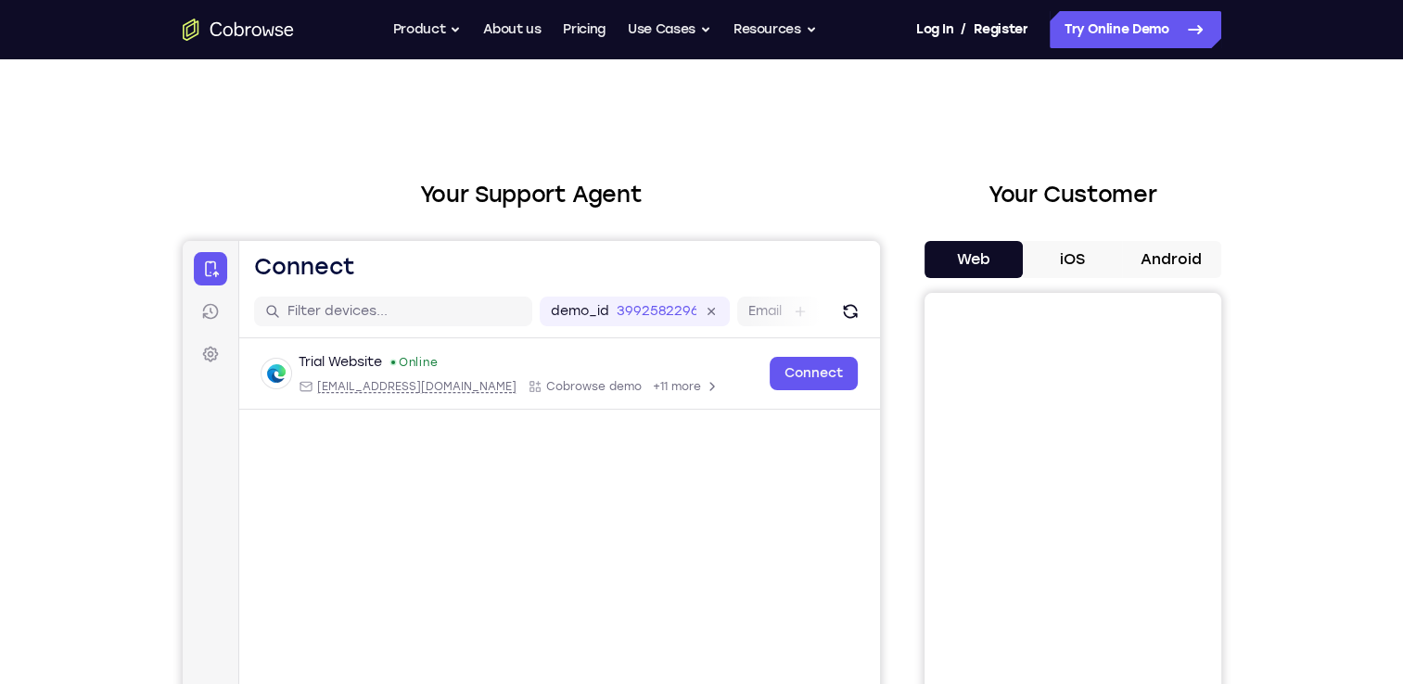
click at [424, 449] on div "Trial Website Online web@example.com Cobrowse demo +11 more web@example.com Cob…" at bounding box center [558, 419] width 641 height 160
click at [902, 318] on div "Your Support Agent Your Customer Web iOS Android" at bounding box center [702, 520] width 1039 height 685
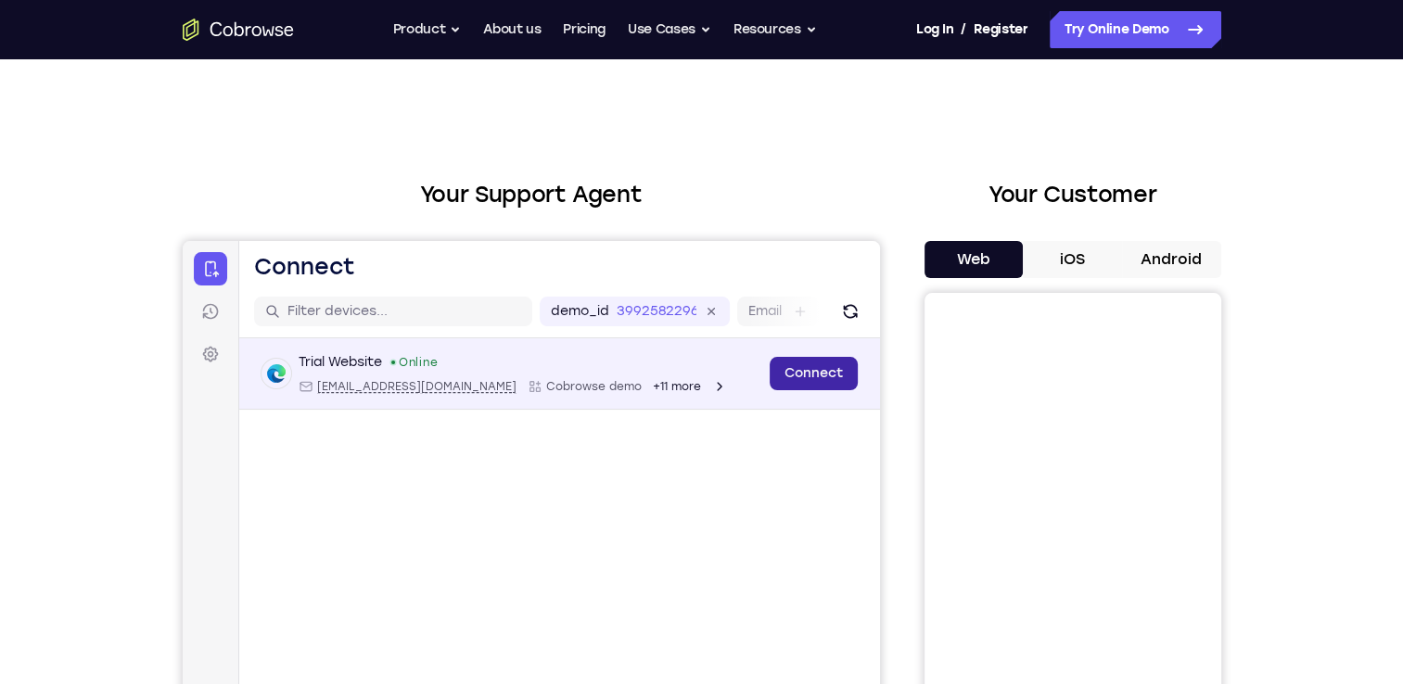
click at [838, 373] on link "Connect" at bounding box center [813, 373] width 88 height 33
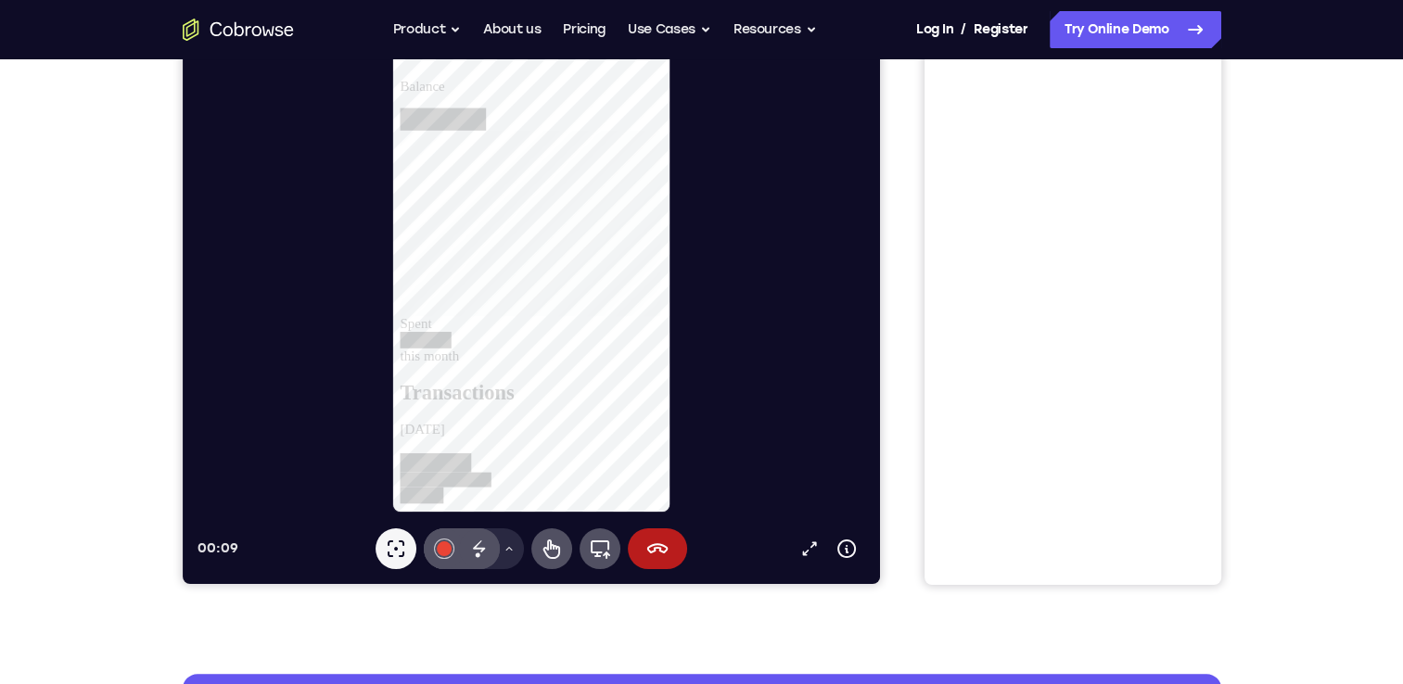
scroll to position [1020, 0]
click at [547, 556] on icon at bounding box center [551, 549] width 22 height 22
click at [439, 469] on div at bounding box center [541, 495] width 282 height 52
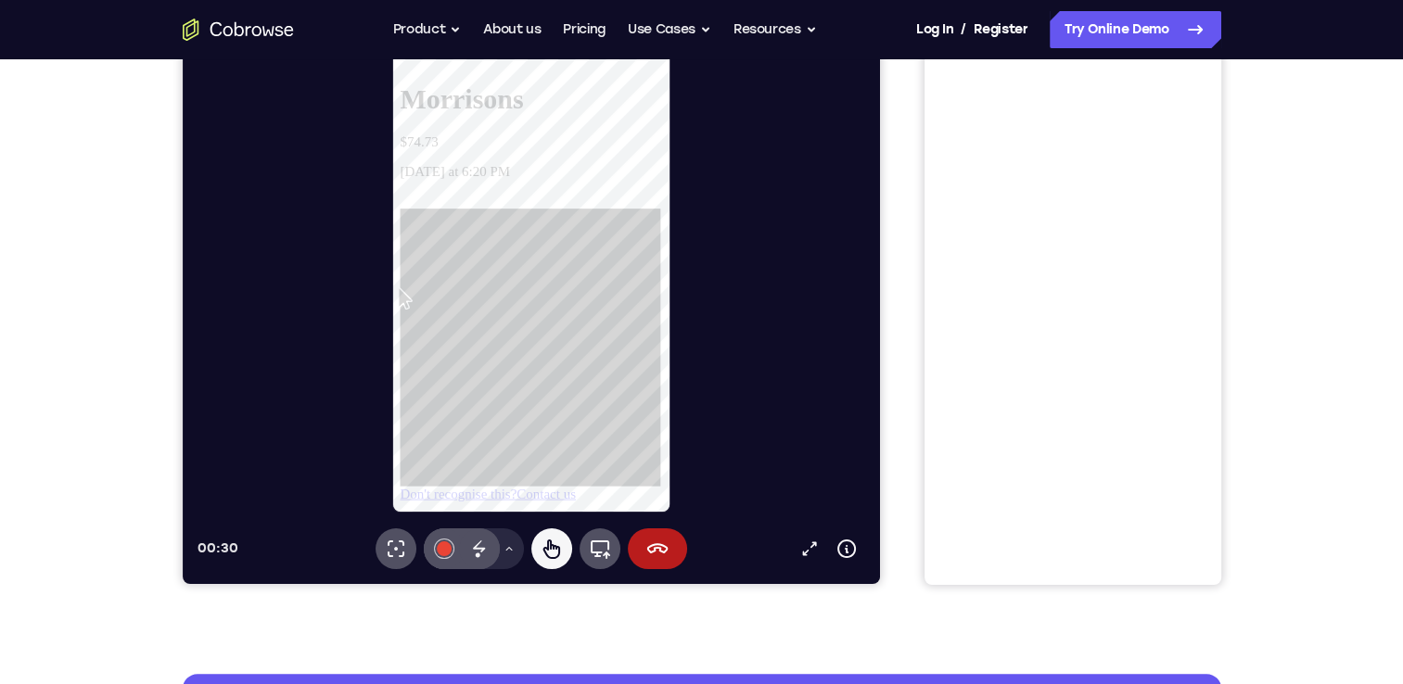
click at [400, 221] on icon at bounding box center [400, 221] width 0 height 0
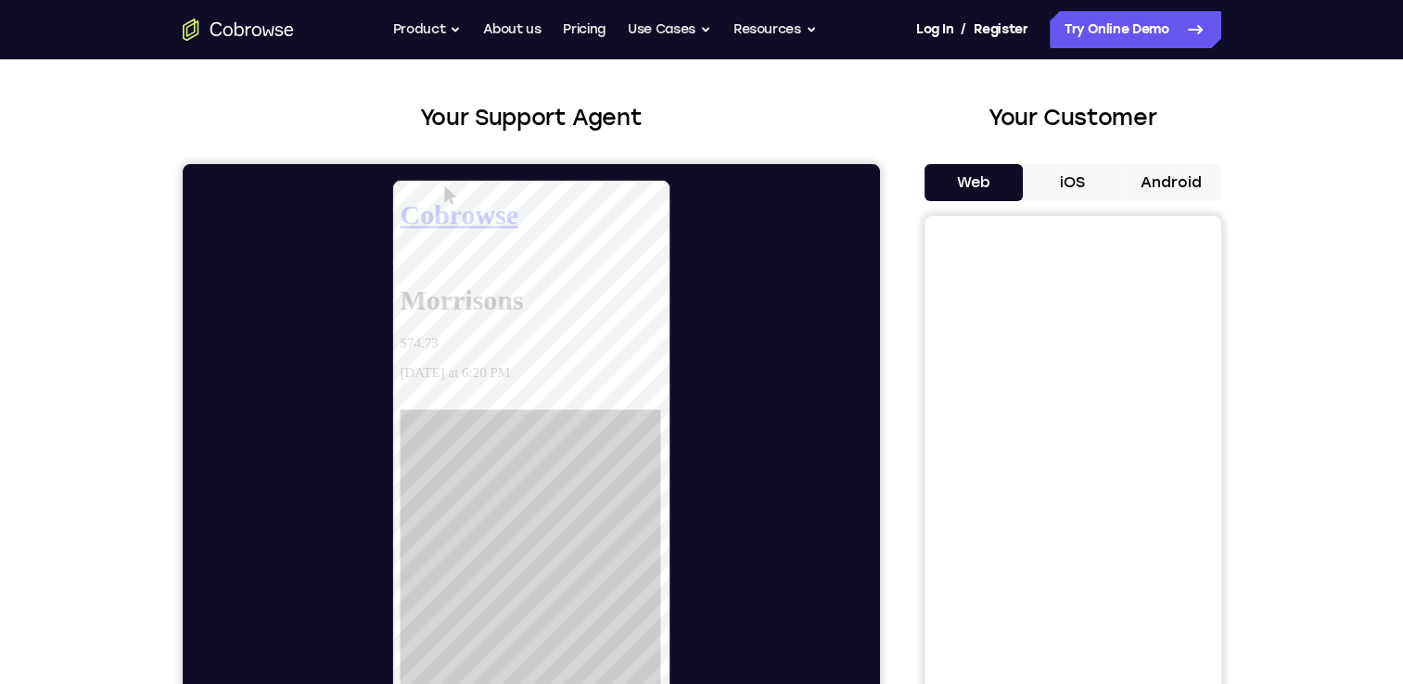
scroll to position [185, 0]
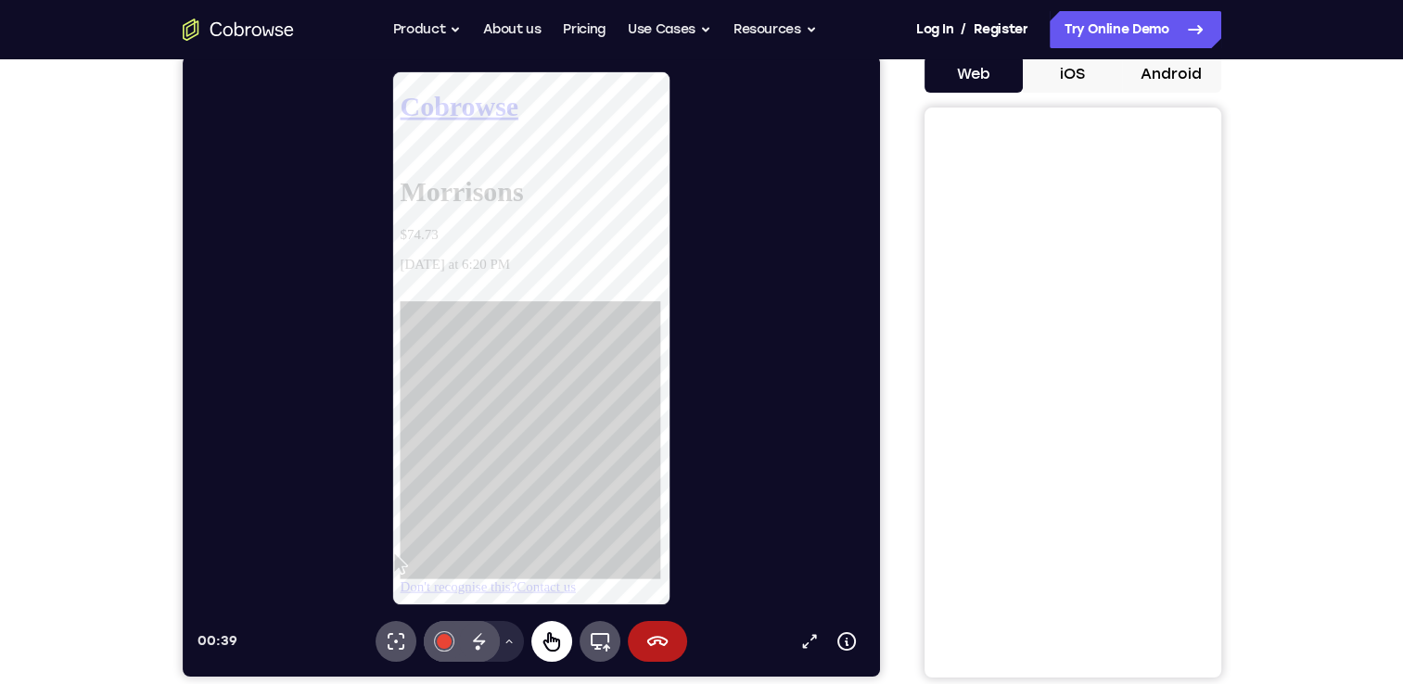
click at [544, 643] on icon at bounding box center [551, 642] width 22 height 22
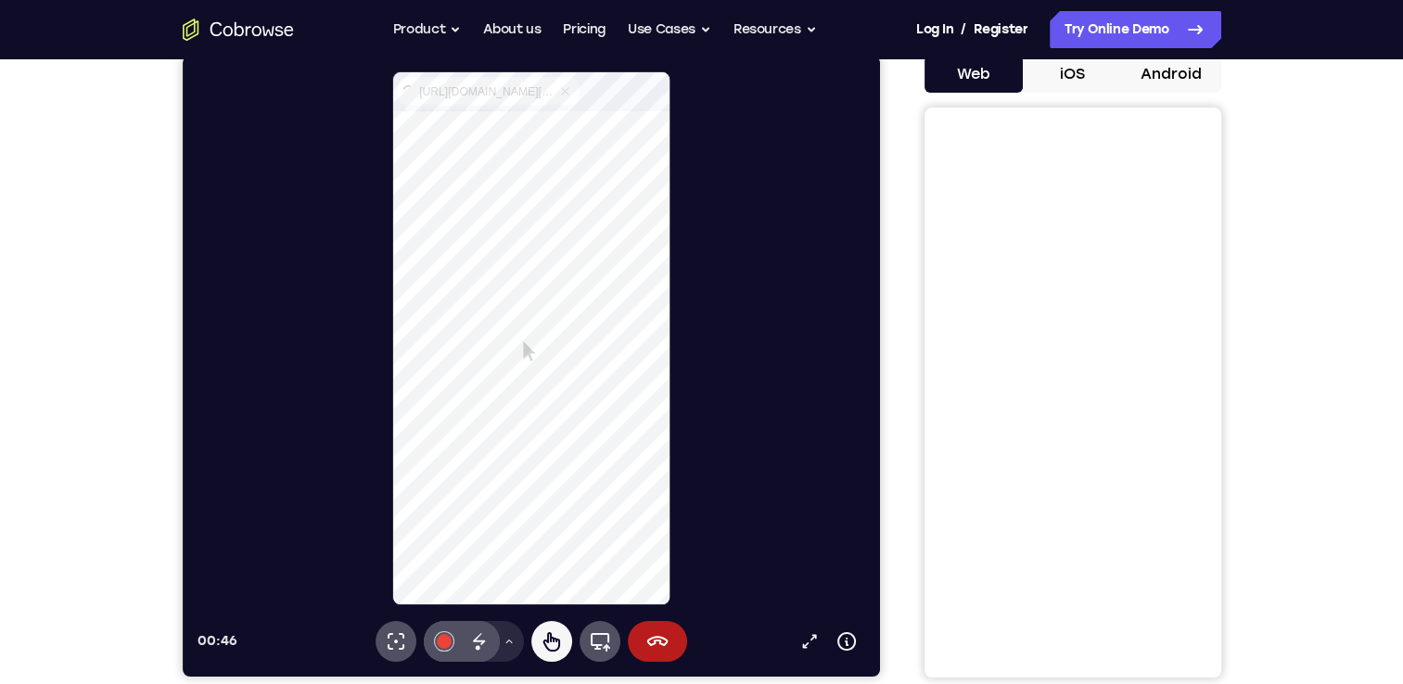
select select "1"
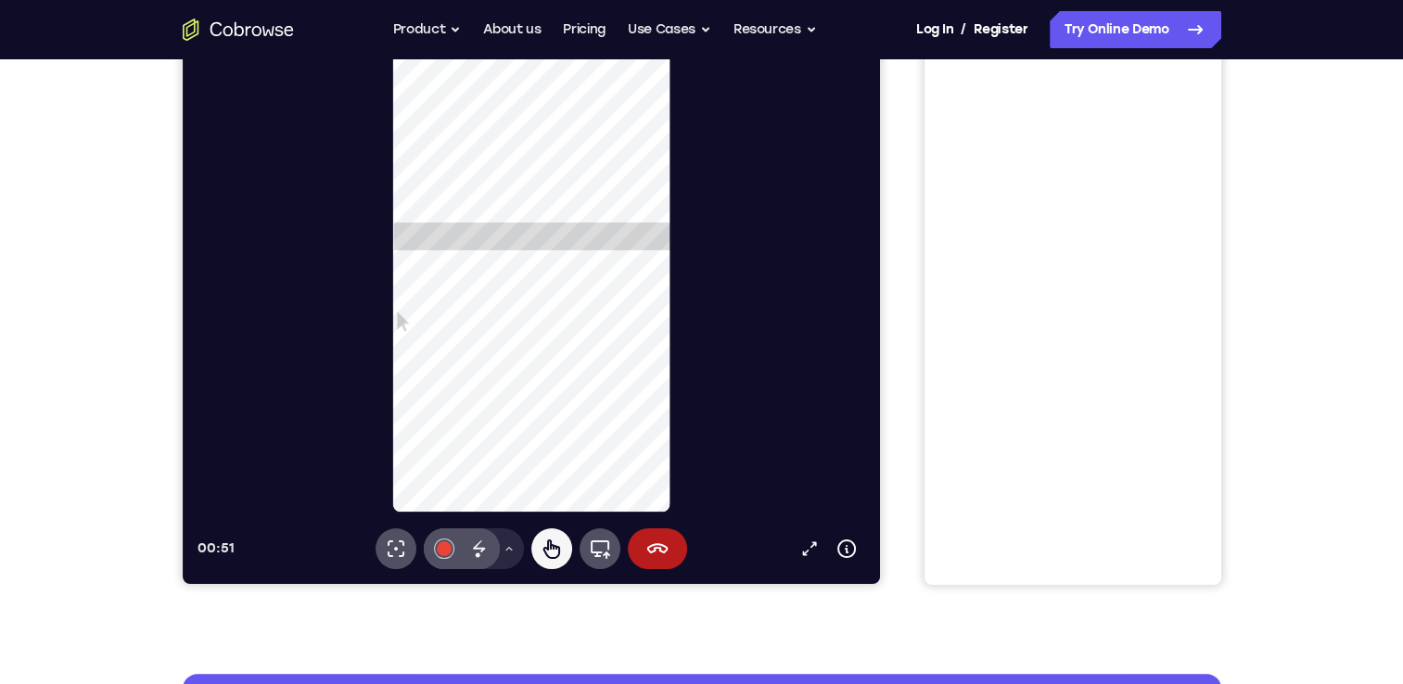
scroll to position [597, 0]
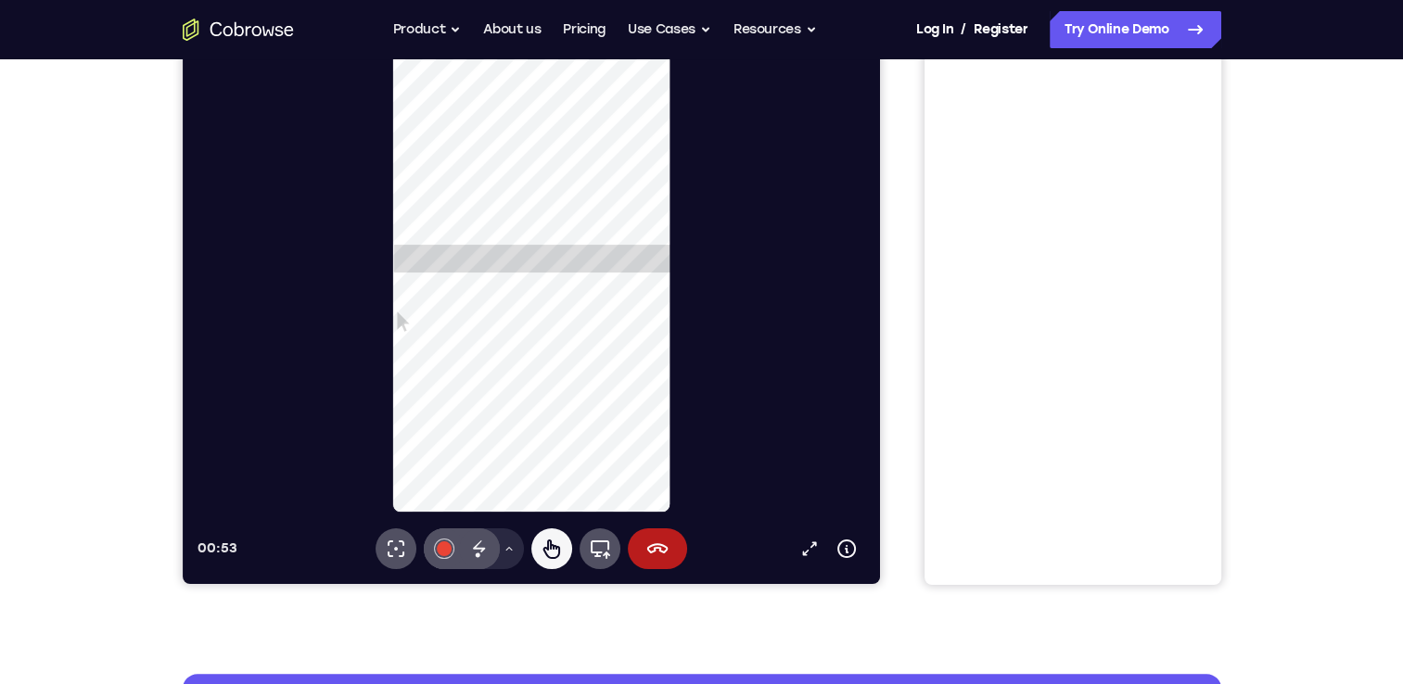
type input "1"
click at [557, 545] on icon at bounding box center [551, 549] width 22 height 22
click at [503, 540] on button "Drawing tools menu" at bounding box center [508, 549] width 30 height 41
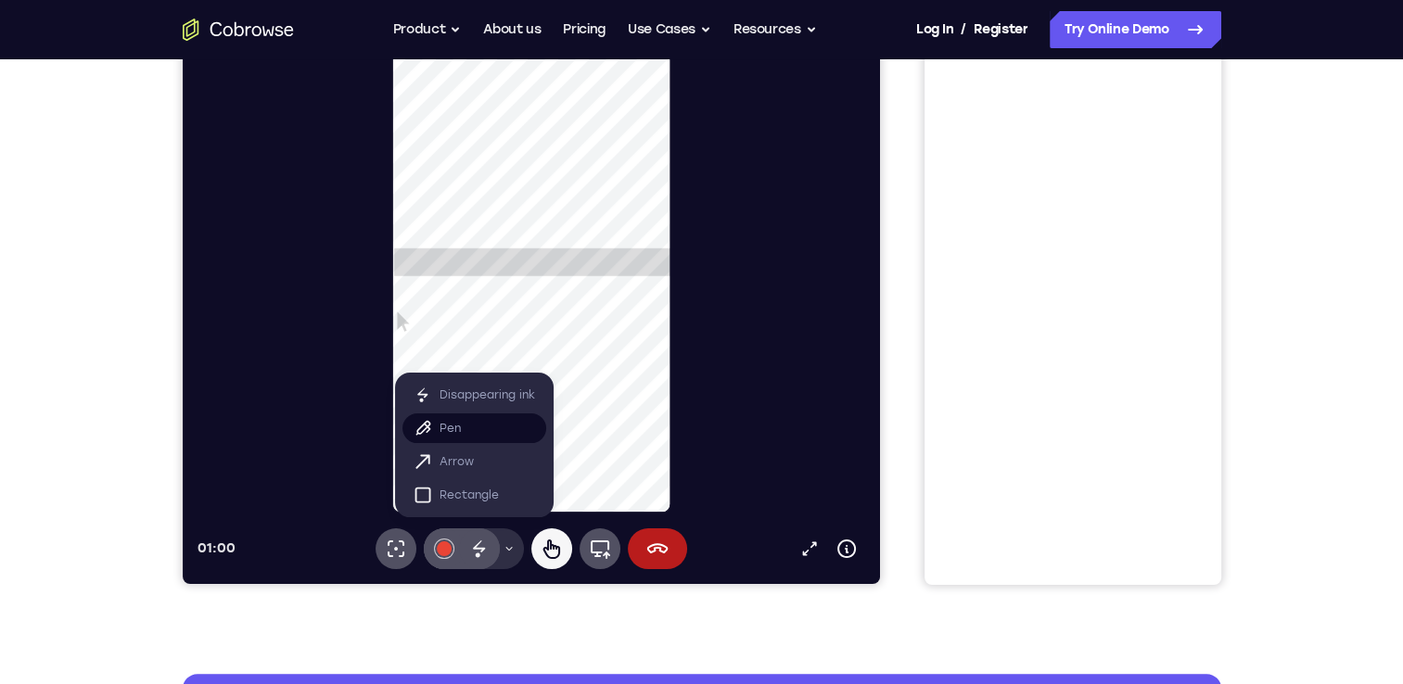
click at [460, 421] on button "Pen" at bounding box center [474, 429] width 144 height 30
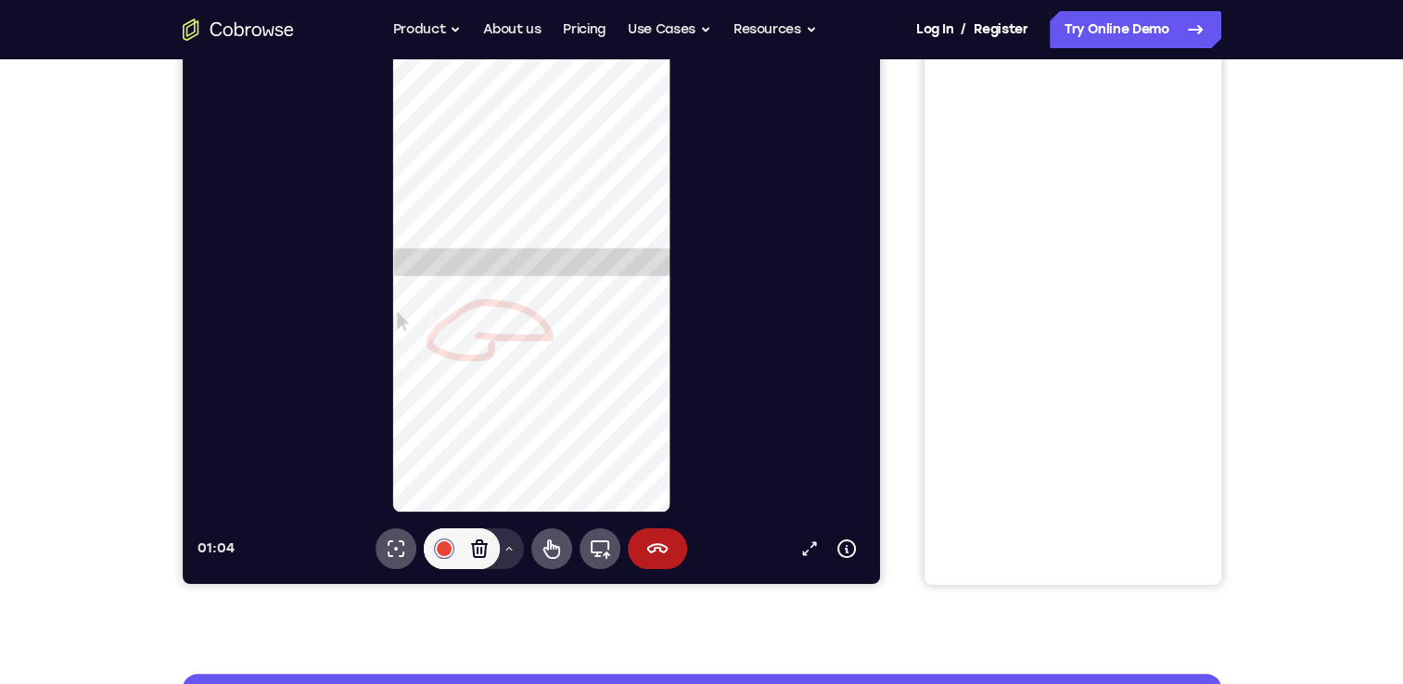
click at [510, 548] on icon at bounding box center [508, 549] width 11 height 11
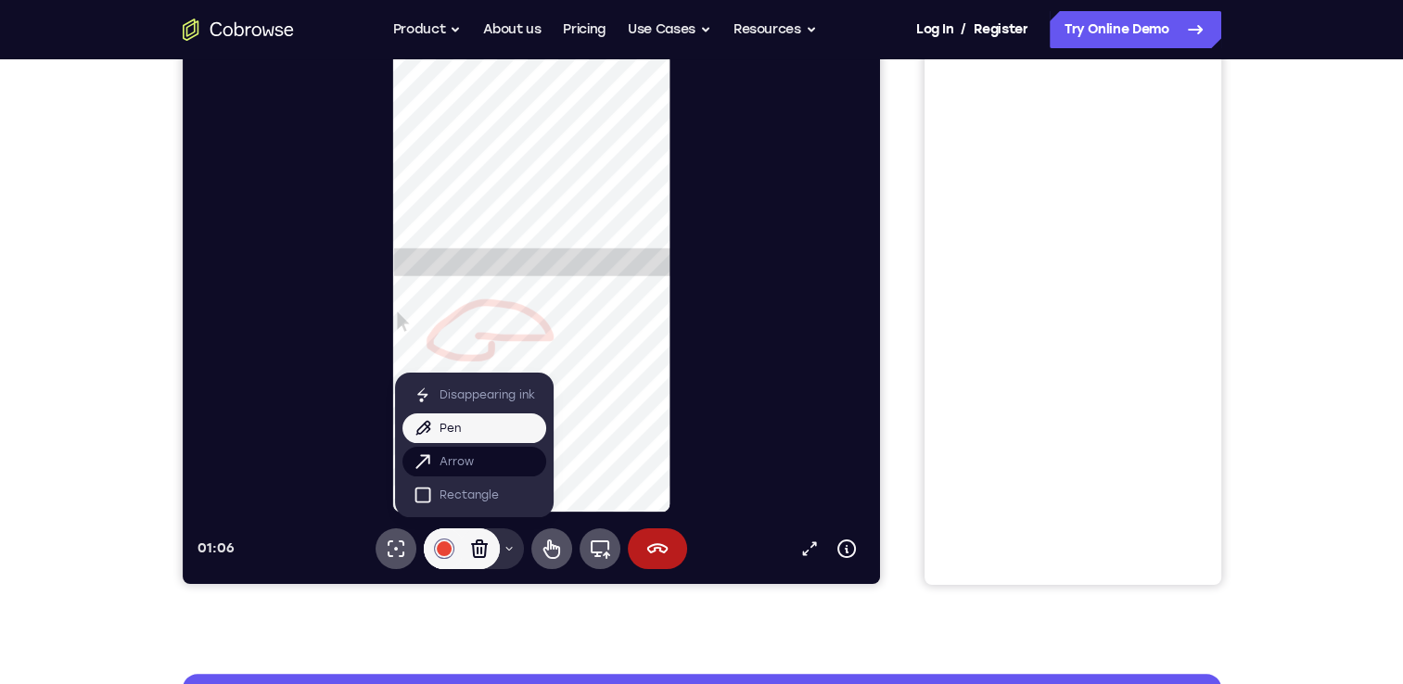
click at [499, 453] on button "Arrow" at bounding box center [474, 462] width 144 height 30
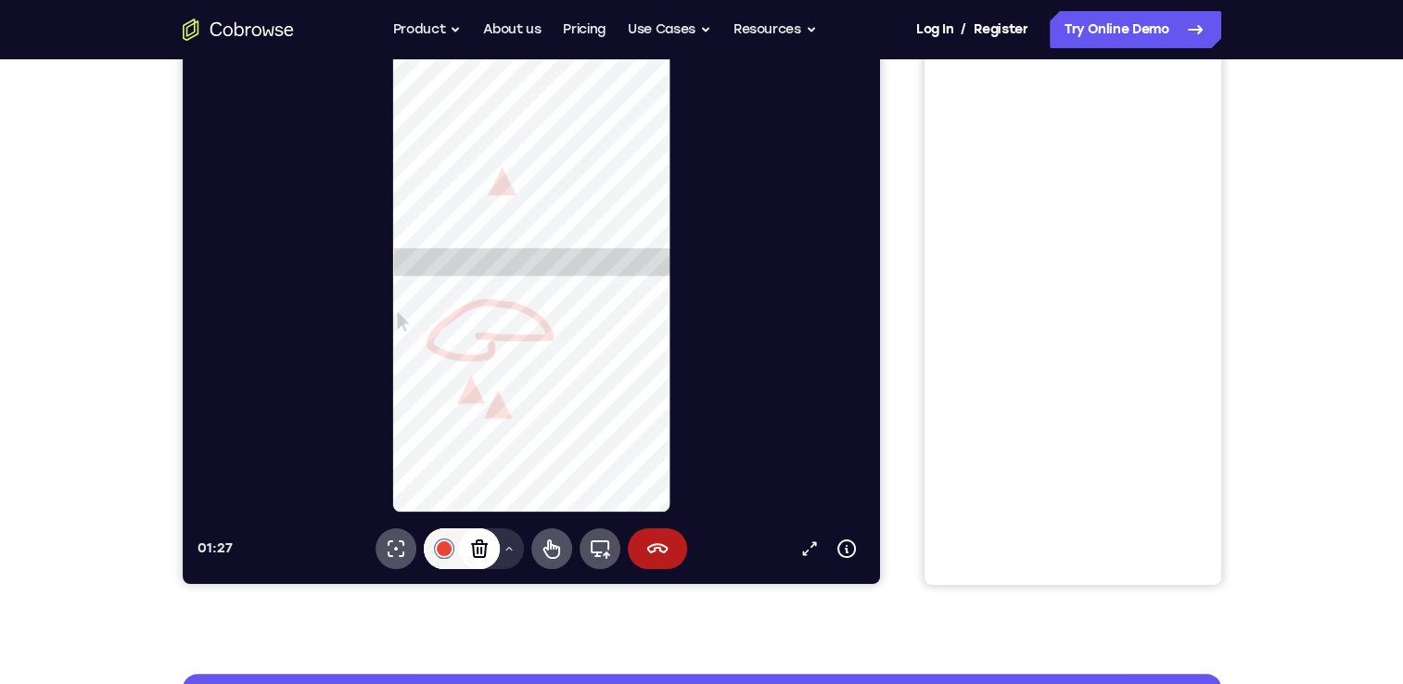
click at [480, 551] on icon at bounding box center [478, 549] width 17 height 19
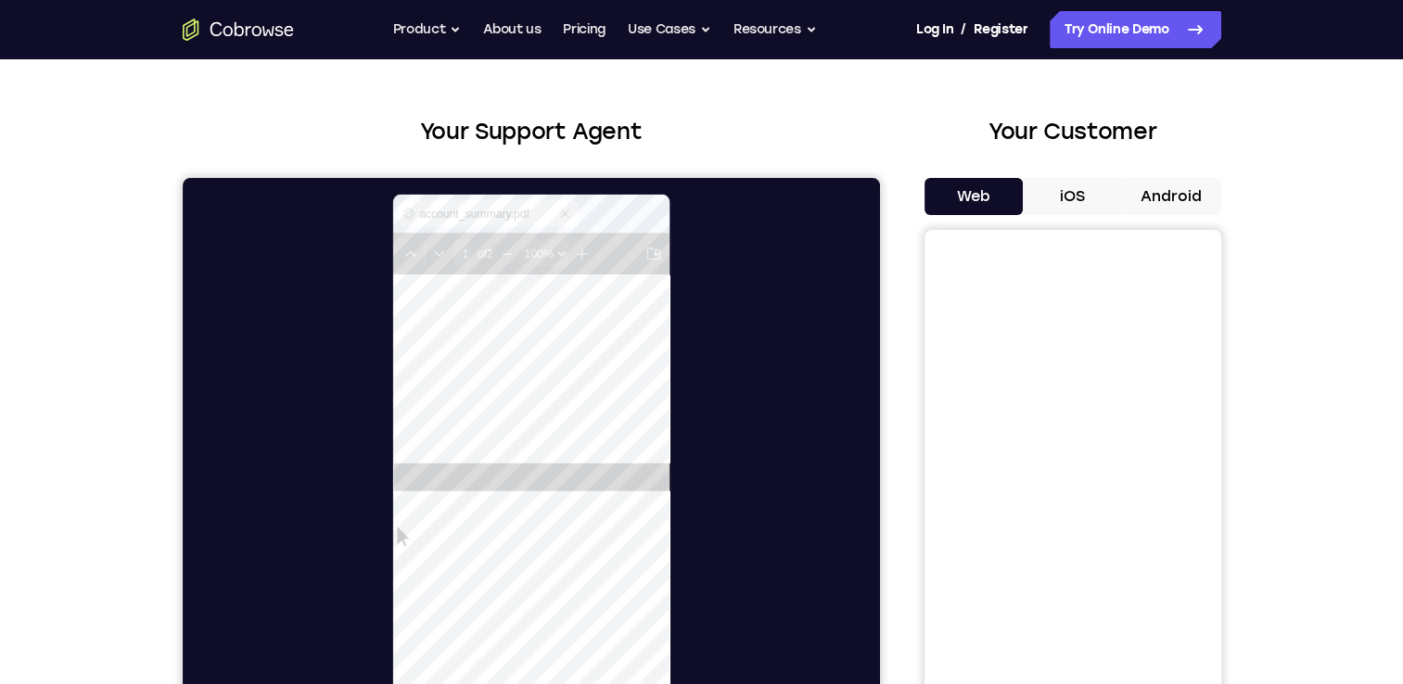
scroll to position [0, 0]
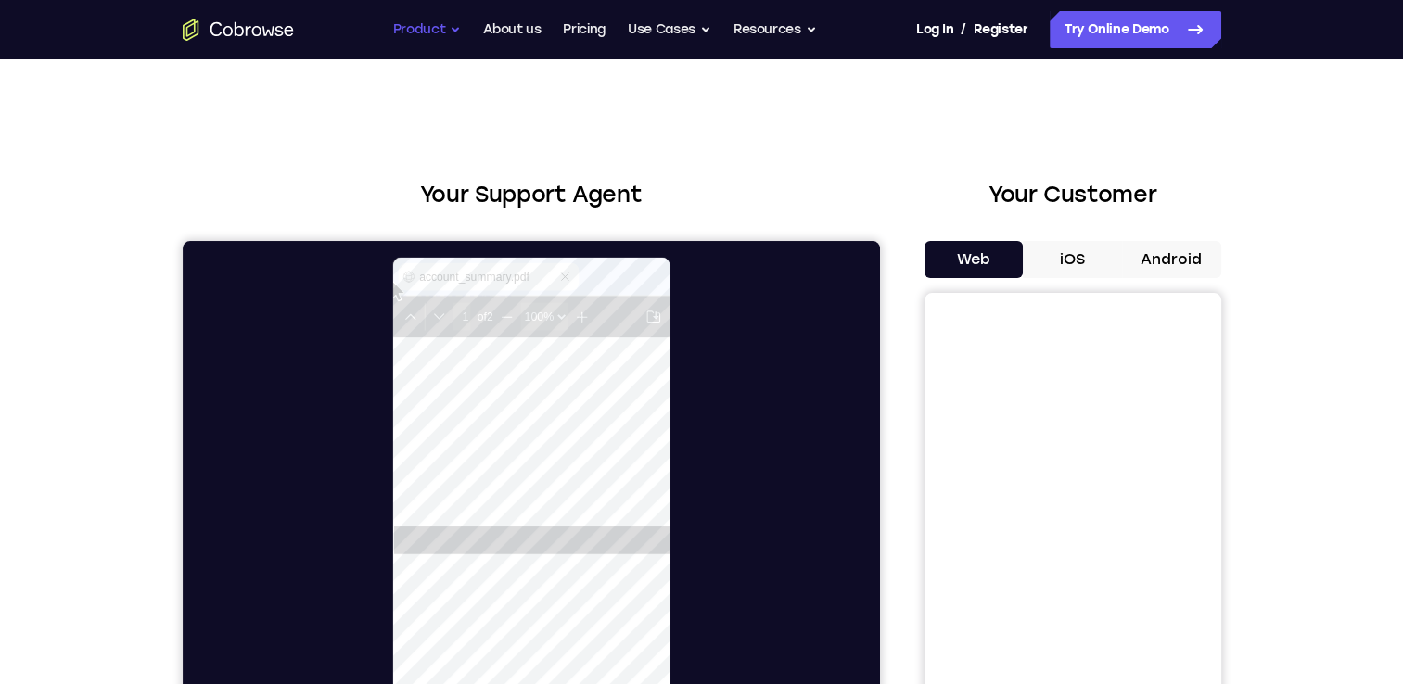
click at [432, 38] on button "Product" at bounding box center [427, 29] width 69 height 37
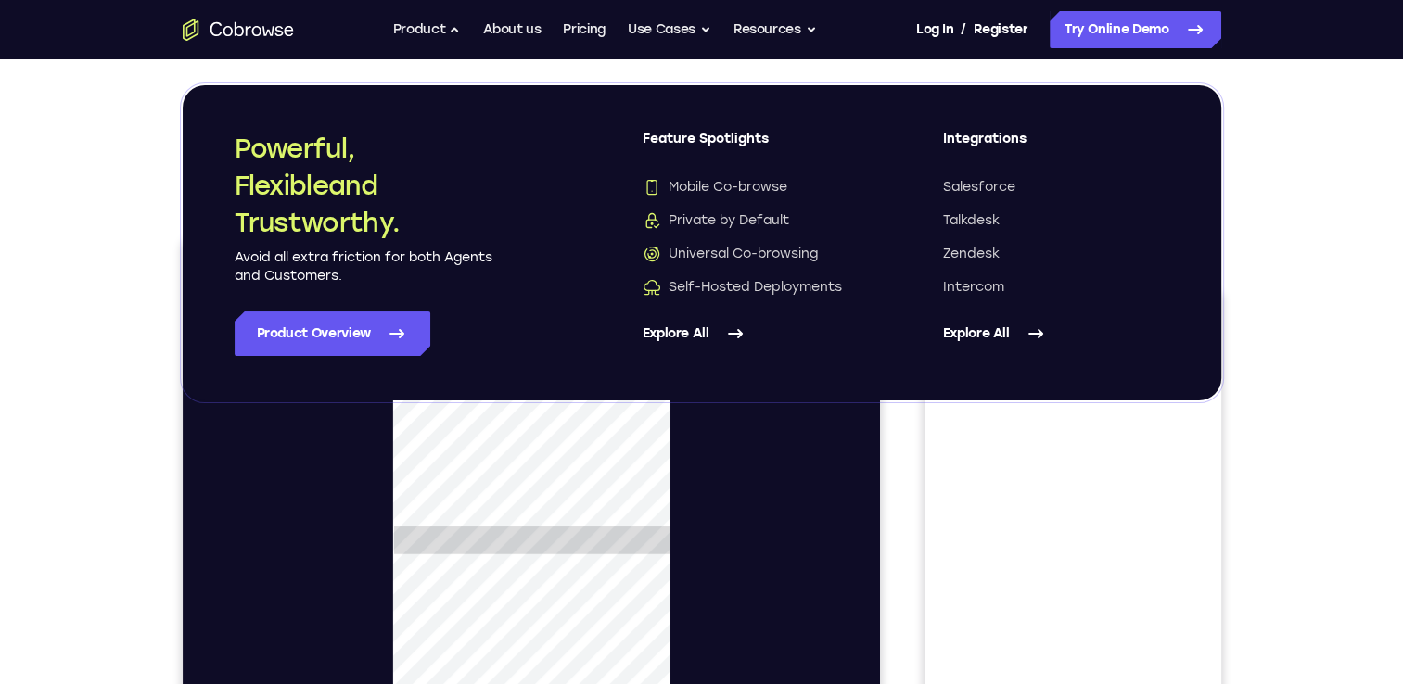
click at [1278, 171] on div "Your Support Agent Your Customer Web iOS Android Next Steps We’d be happy to gi…" at bounding box center [702, 670] width 1187 height 1223
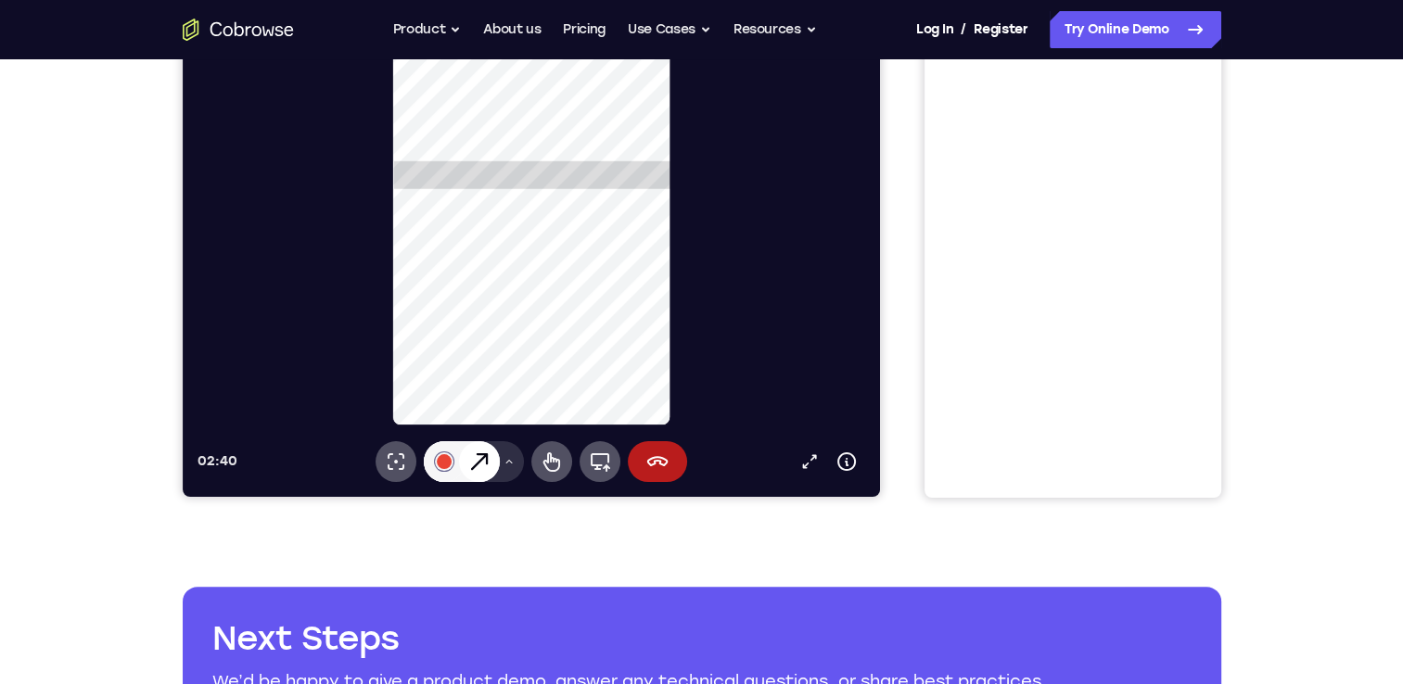
scroll to position [371, 0]
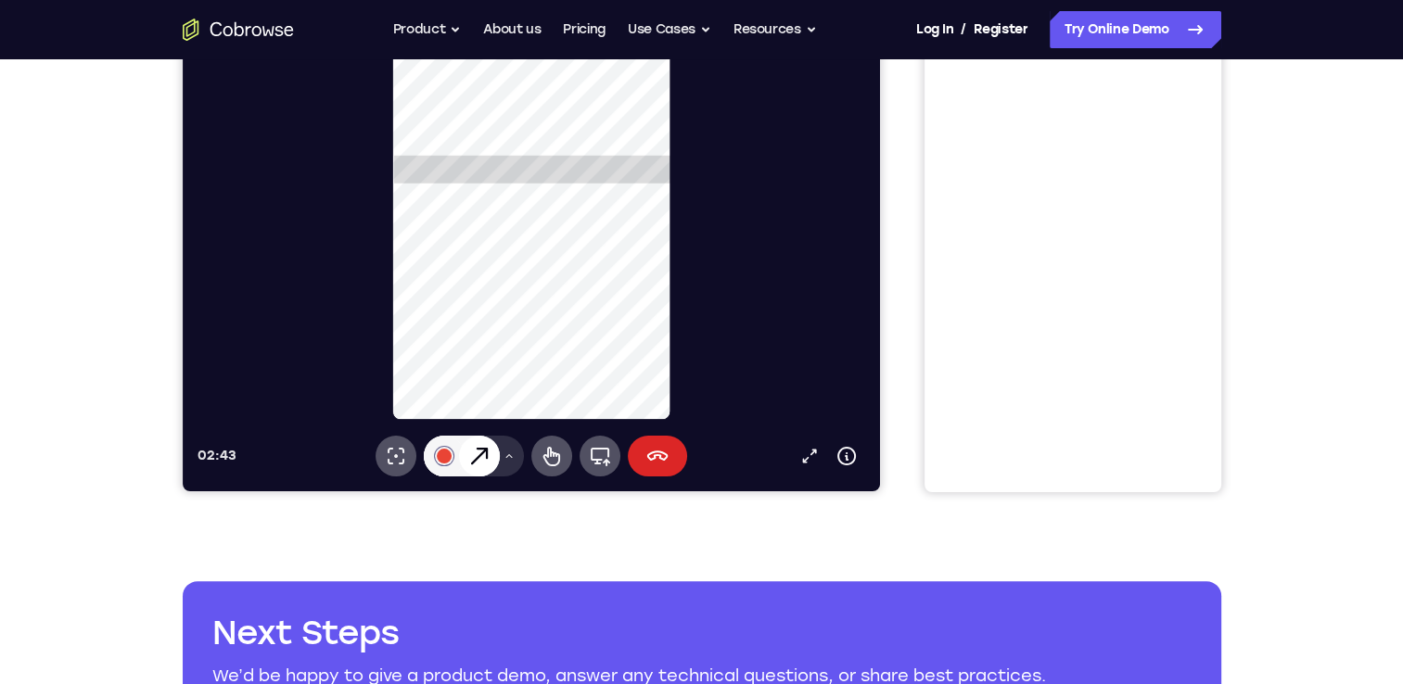
click at [651, 463] on icon at bounding box center [657, 456] width 22 height 22
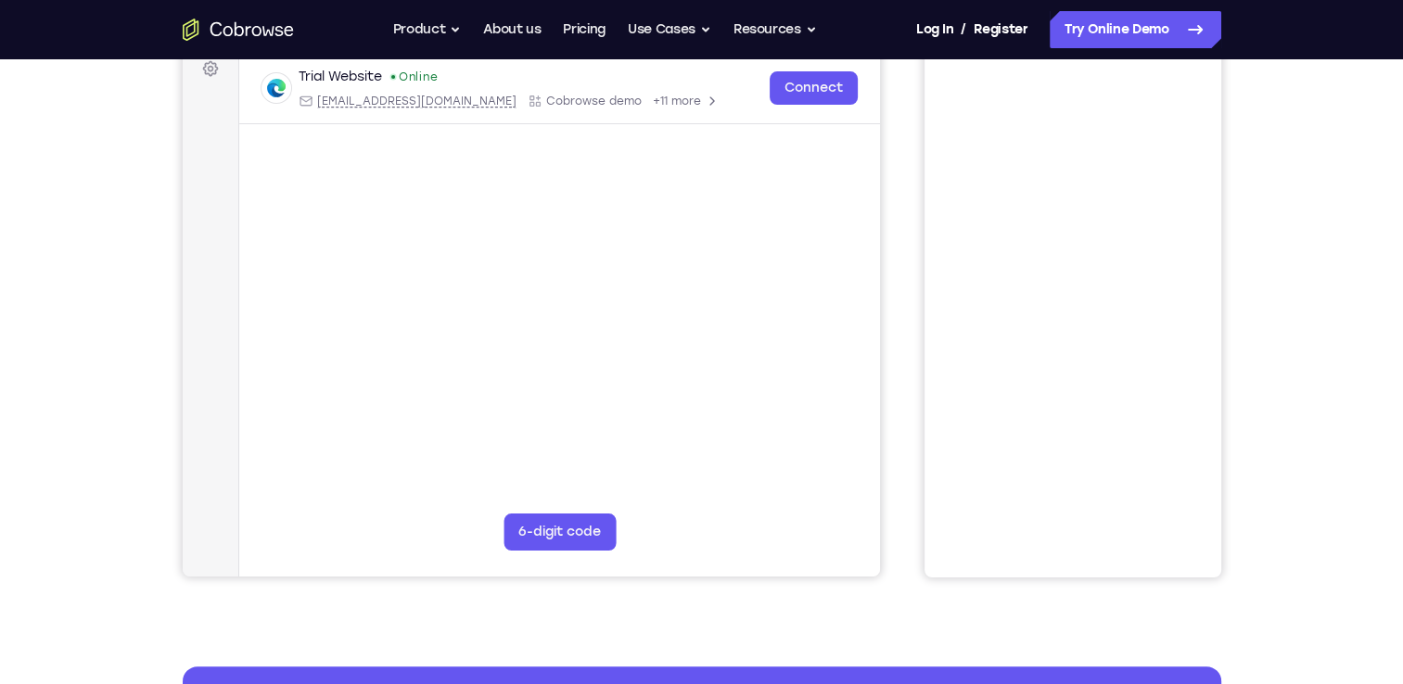
scroll to position [185, 0]
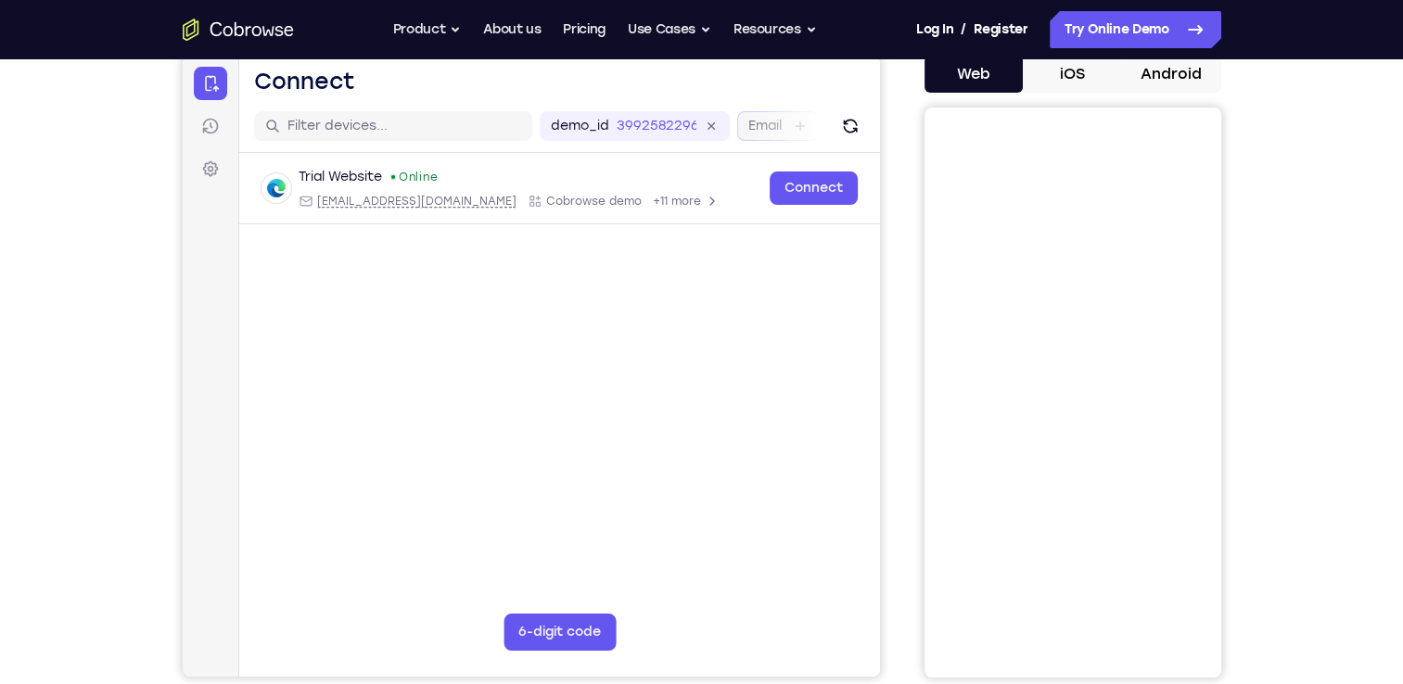
click at [781, 126] on label "Email" at bounding box center [764, 126] width 33 height 19
click at [788, 126] on input "Email" at bounding box center [790, 126] width 4 height 19
click at [720, 125] on label "Device ID" at bounding box center [728, 126] width 61 height 19
click at [767, 125] on input "Device ID" at bounding box center [769, 126] width 4 height 19
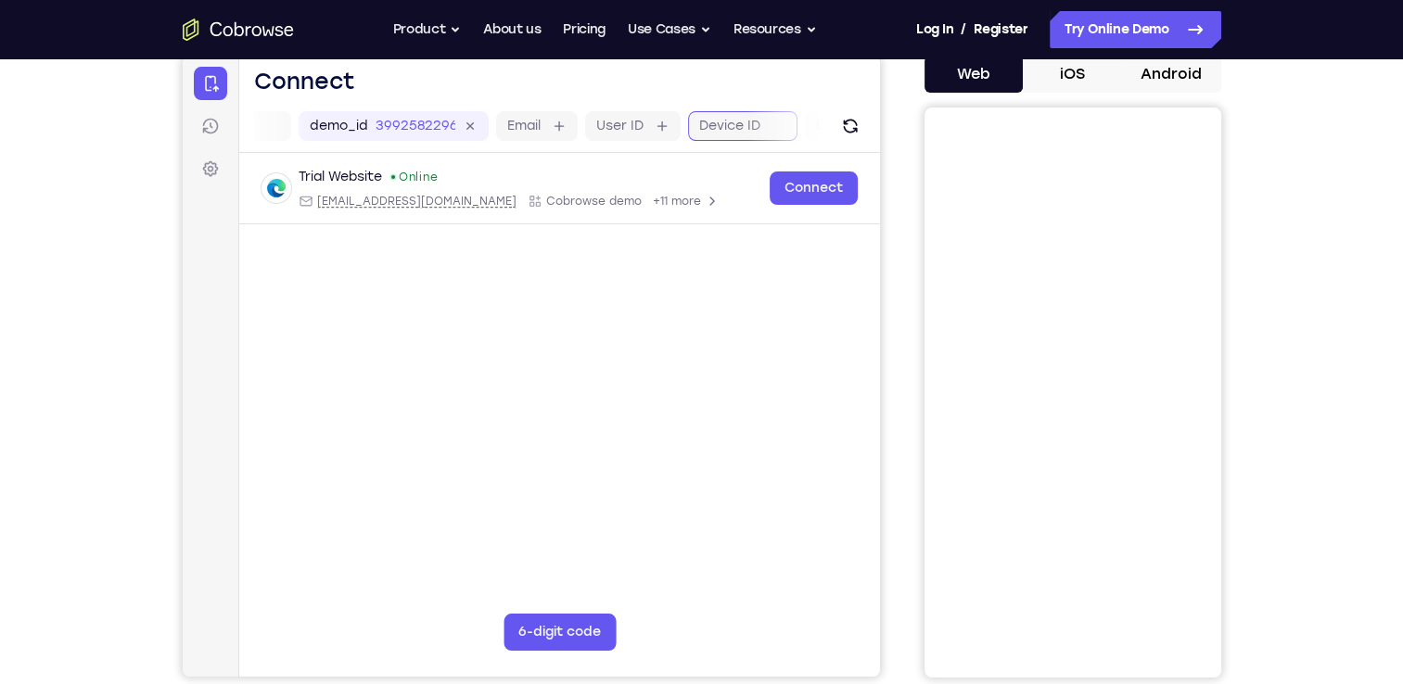
scroll to position [0, 363]
click at [703, 130] on label "Device name" at bounding box center [739, 126] width 85 height 19
click at [790, 130] on input "Device name" at bounding box center [792, 126] width 4 height 19
click at [508, 131] on label "User ID" at bounding box center [501, 126] width 47 height 19
click at [532, 131] on input "User ID" at bounding box center [534, 126] width 4 height 19
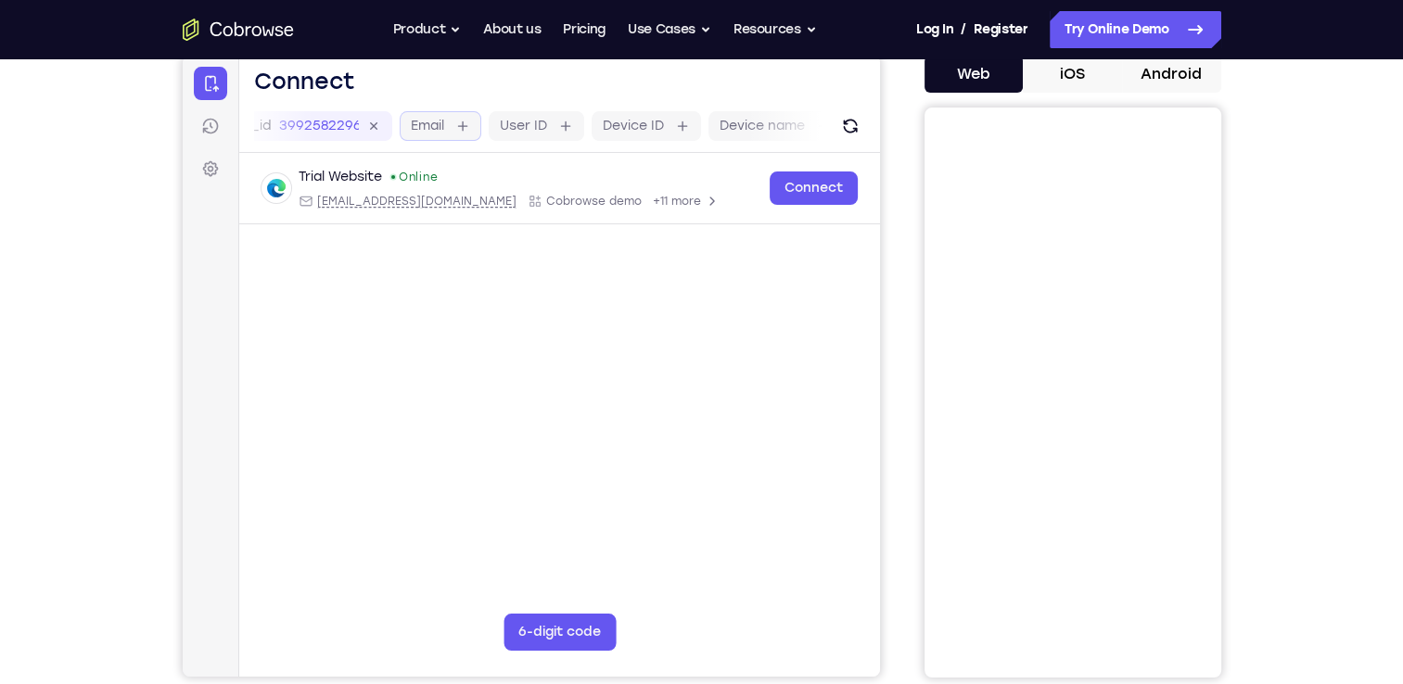
click at [444, 133] on div "Email" at bounding box center [440, 126] width 82 height 30
click at [364, 134] on label "demo_id" at bounding box center [338, 126] width 58 height 19
click at [375, 134] on input "3992582296" at bounding box center [415, 126] width 80 height 19
click at [339, 136] on div at bounding box center [296, 126] width 278 height 30
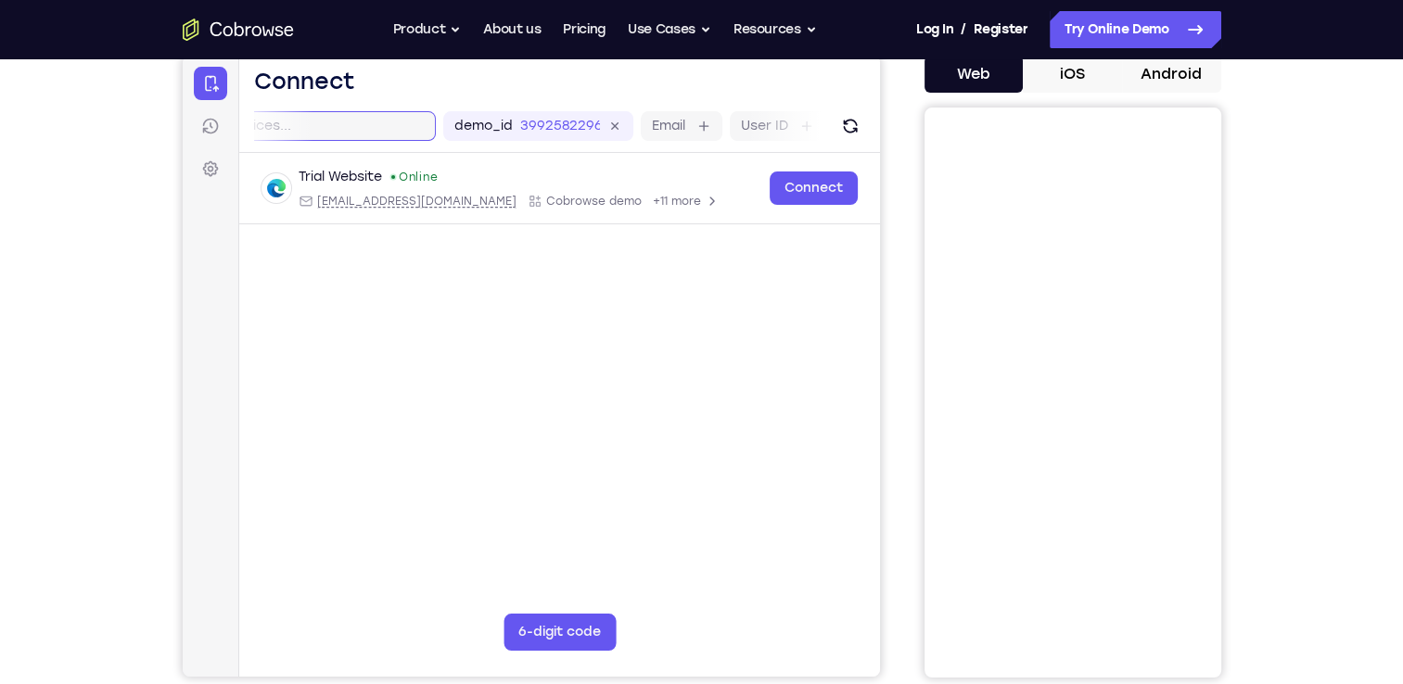
click at [284, 125] on input "text" at bounding box center [307, 126] width 234 height 19
click at [215, 135] on link "Sessions" at bounding box center [209, 125] width 33 height 33
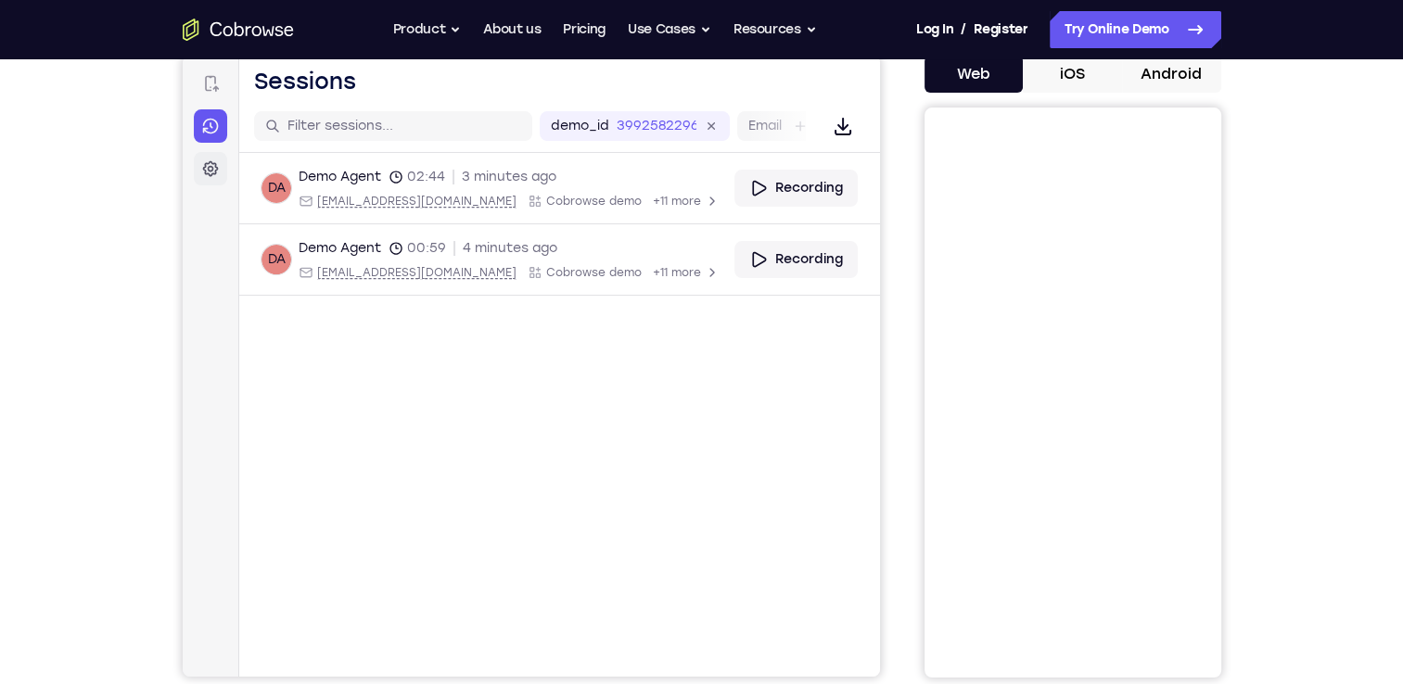
click at [220, 175] on link "Settings" at bounding box center [209, 168] width 33 height 33
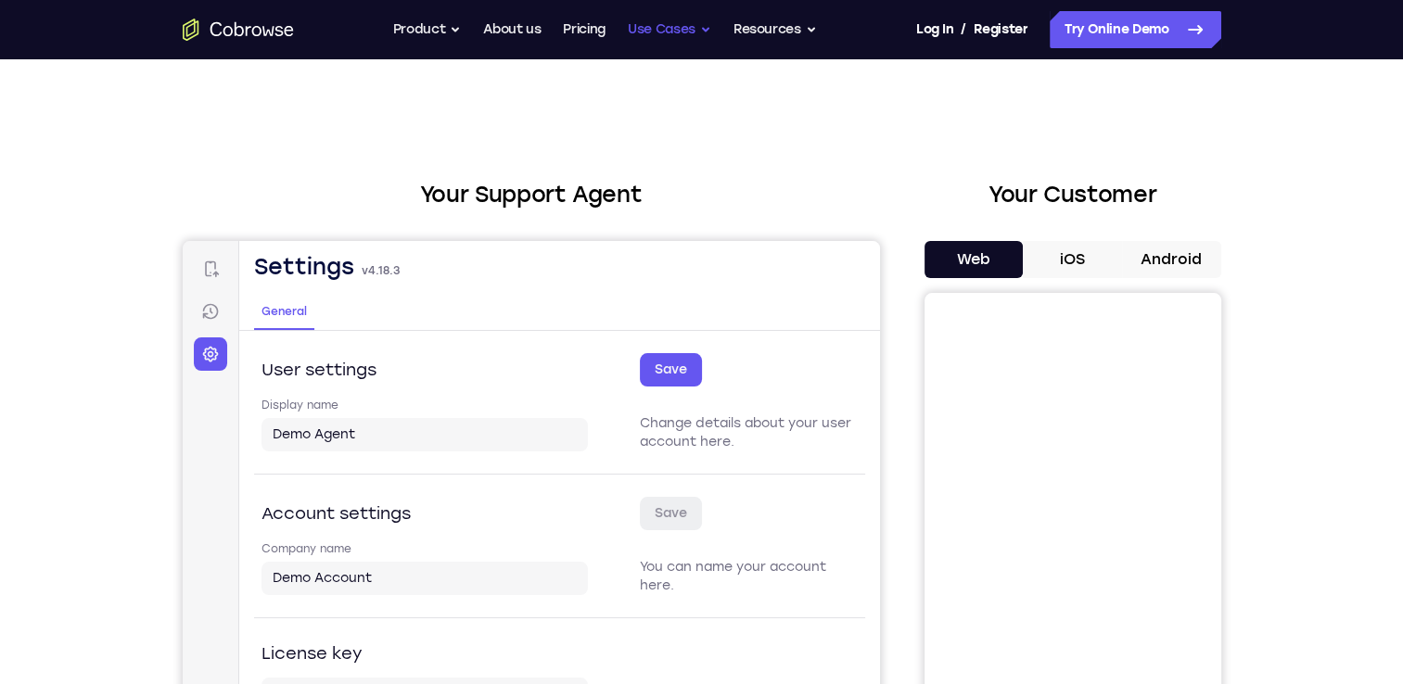
click at [673, 24] on button "Use Cases" at bounding box center [669, 29] width 83 height 37
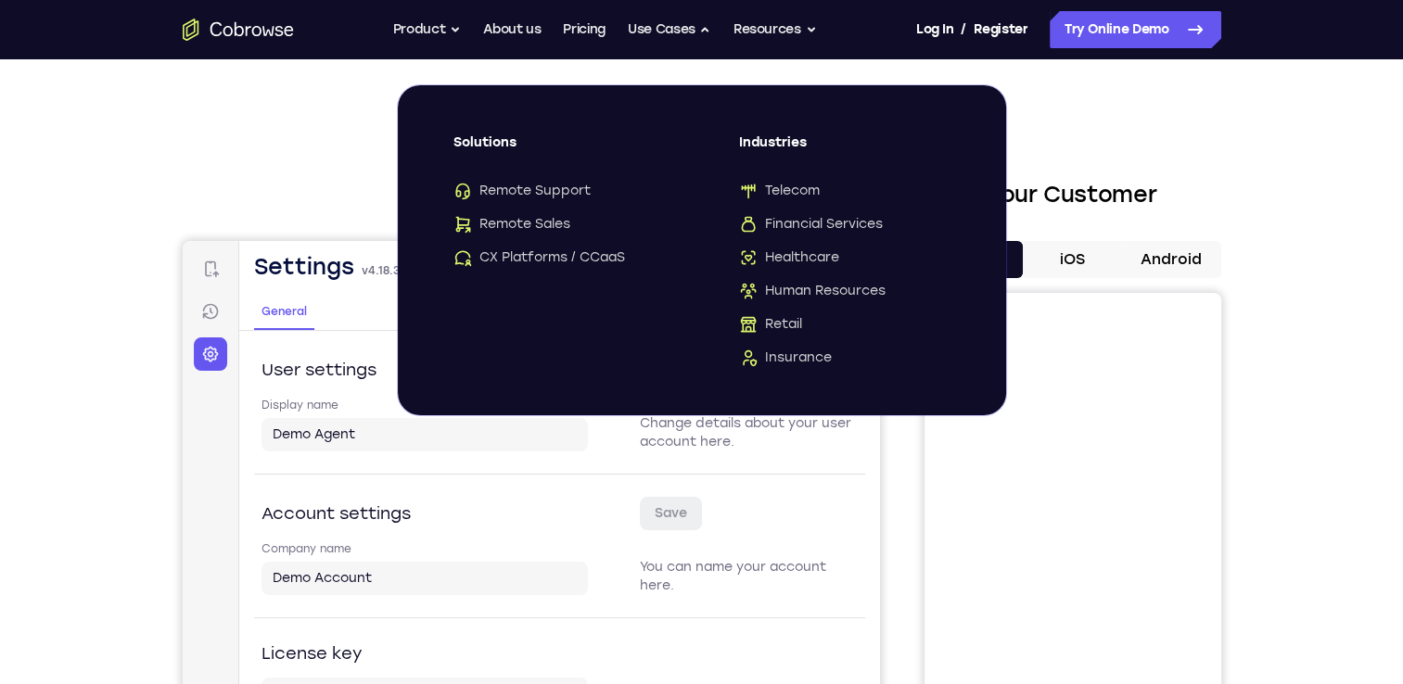
click at [1143, 129] on div "Your Support Agent Your Customer Web iOS Android Next Steps We’d be happy to gi…" at bounding box center [702, 670] width 1187 height 1223
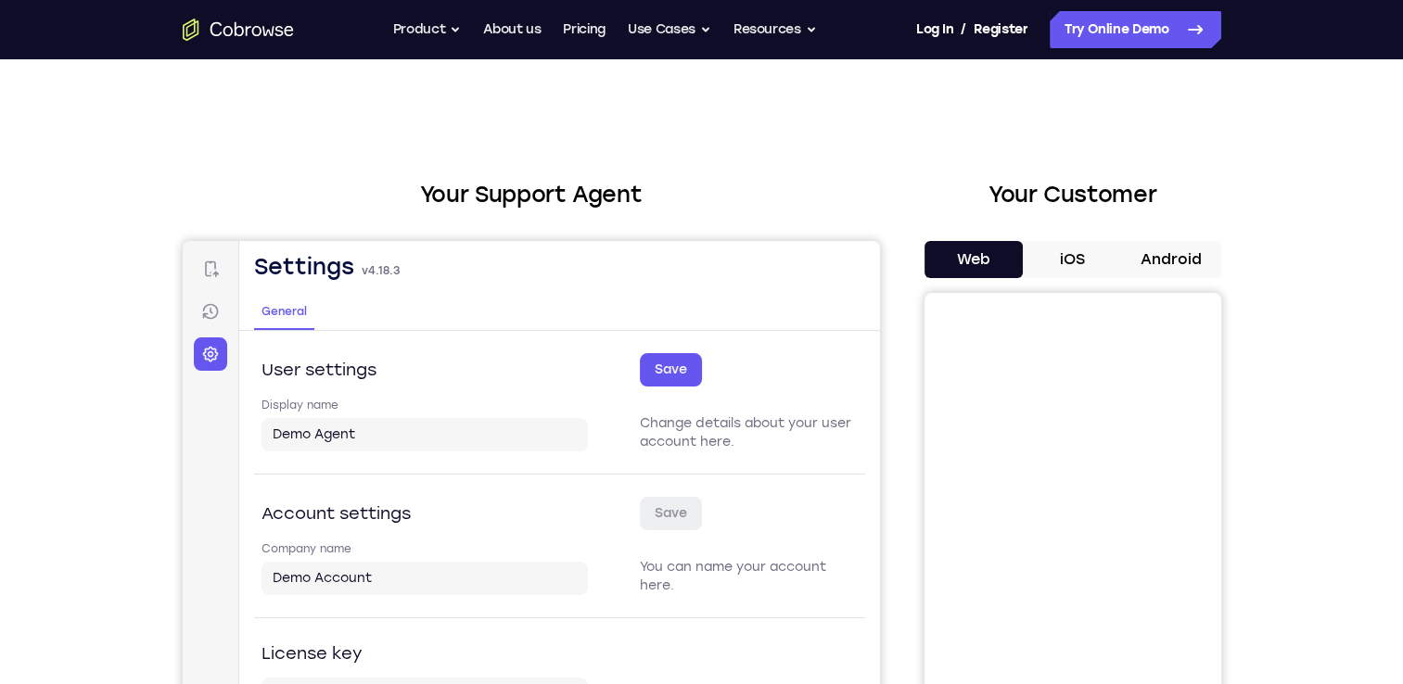
click at [592, 148] on div "Your Support Agent Your Customer Web iOS Android Next Steps We’d be happy to gi…" at bounding box center [702, 670] width 1187 height 1223
click at [666, 34] on button "Use Cases" at bounding box center [669, 29] width 83 height 37
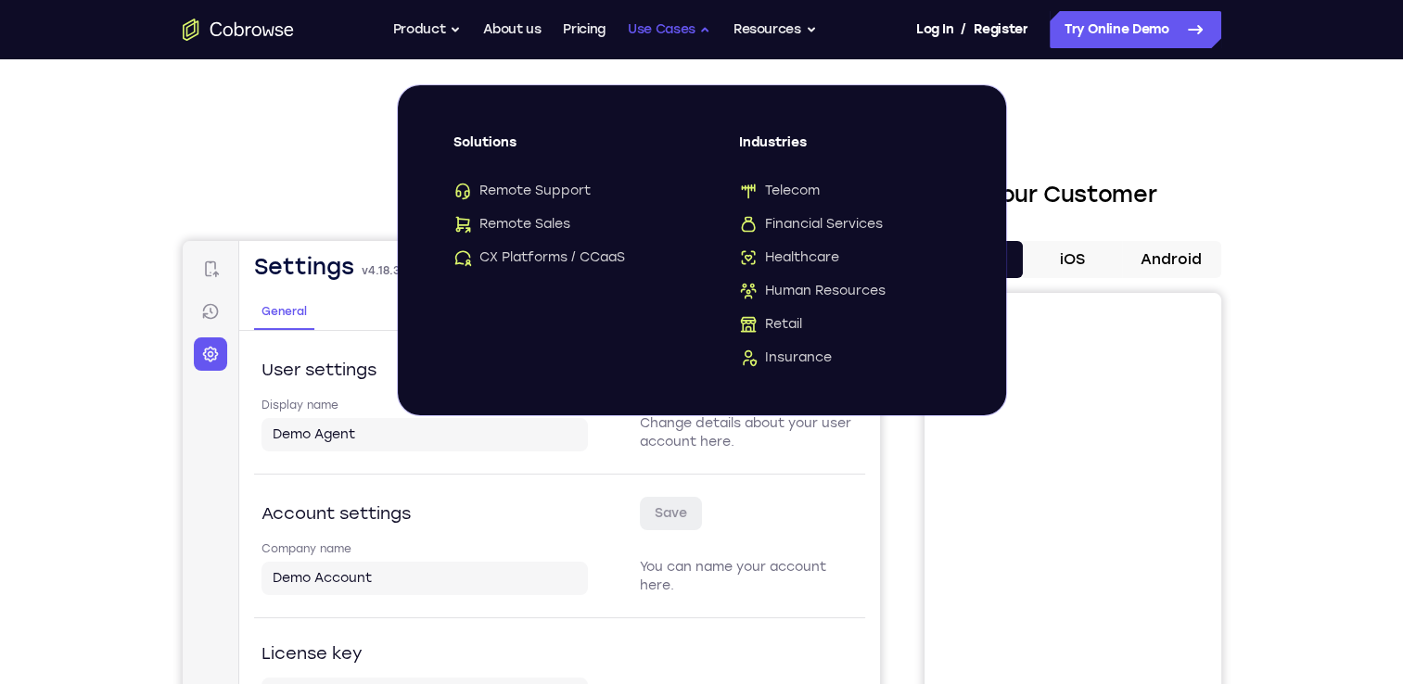
click at [666, 34] on button "Use Cases" at bounding box center [669, 29] width 83 height 37
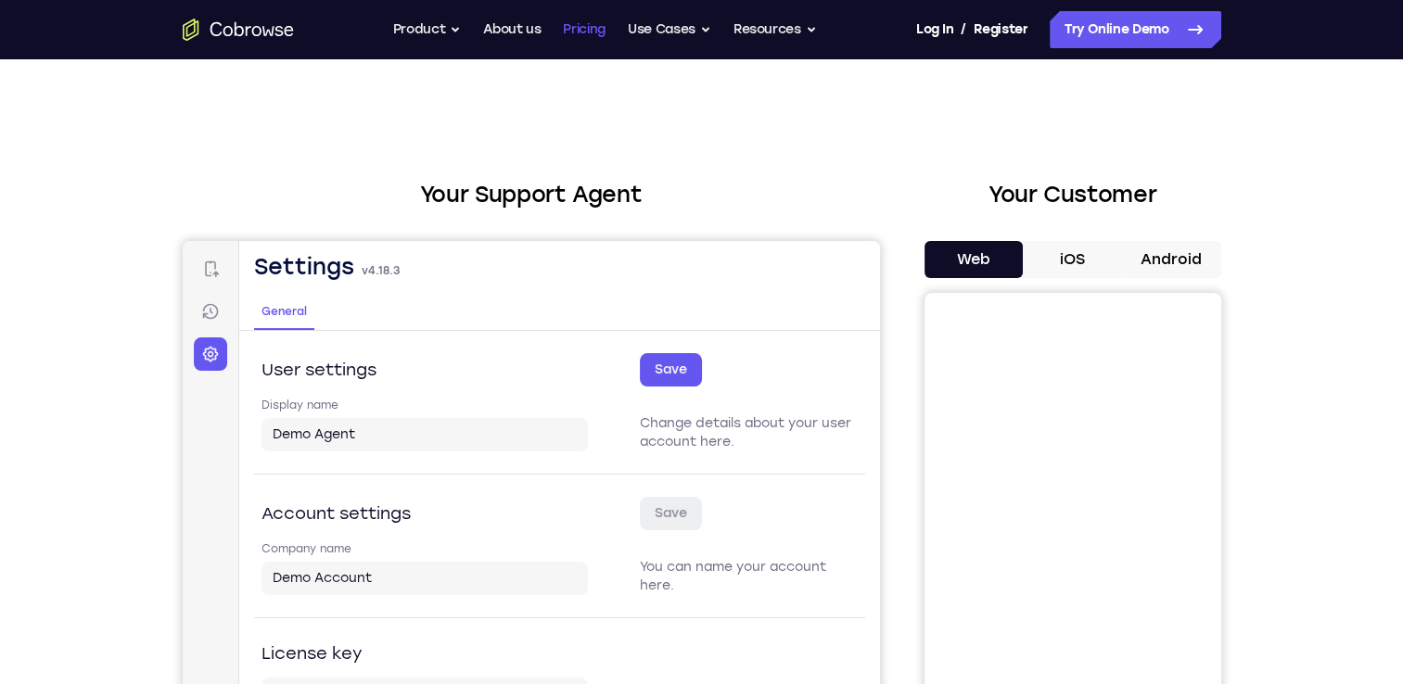
click at [582, 35] on link "Pricing" at bounding box center [584, 29] width 43 height 37
